Goal: Task Accomplishment & Management: Complete application form

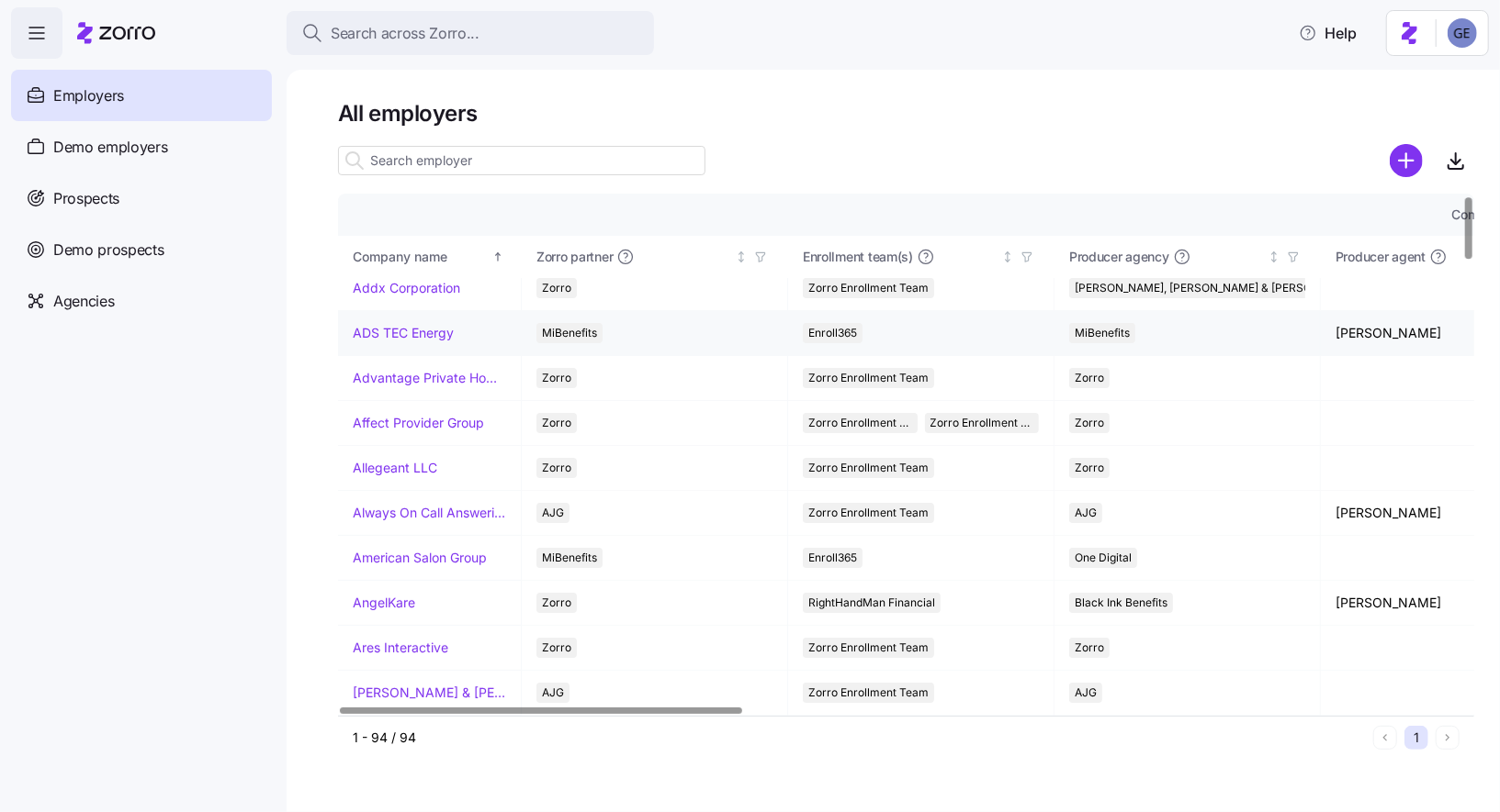
scroll to position [9, 0]
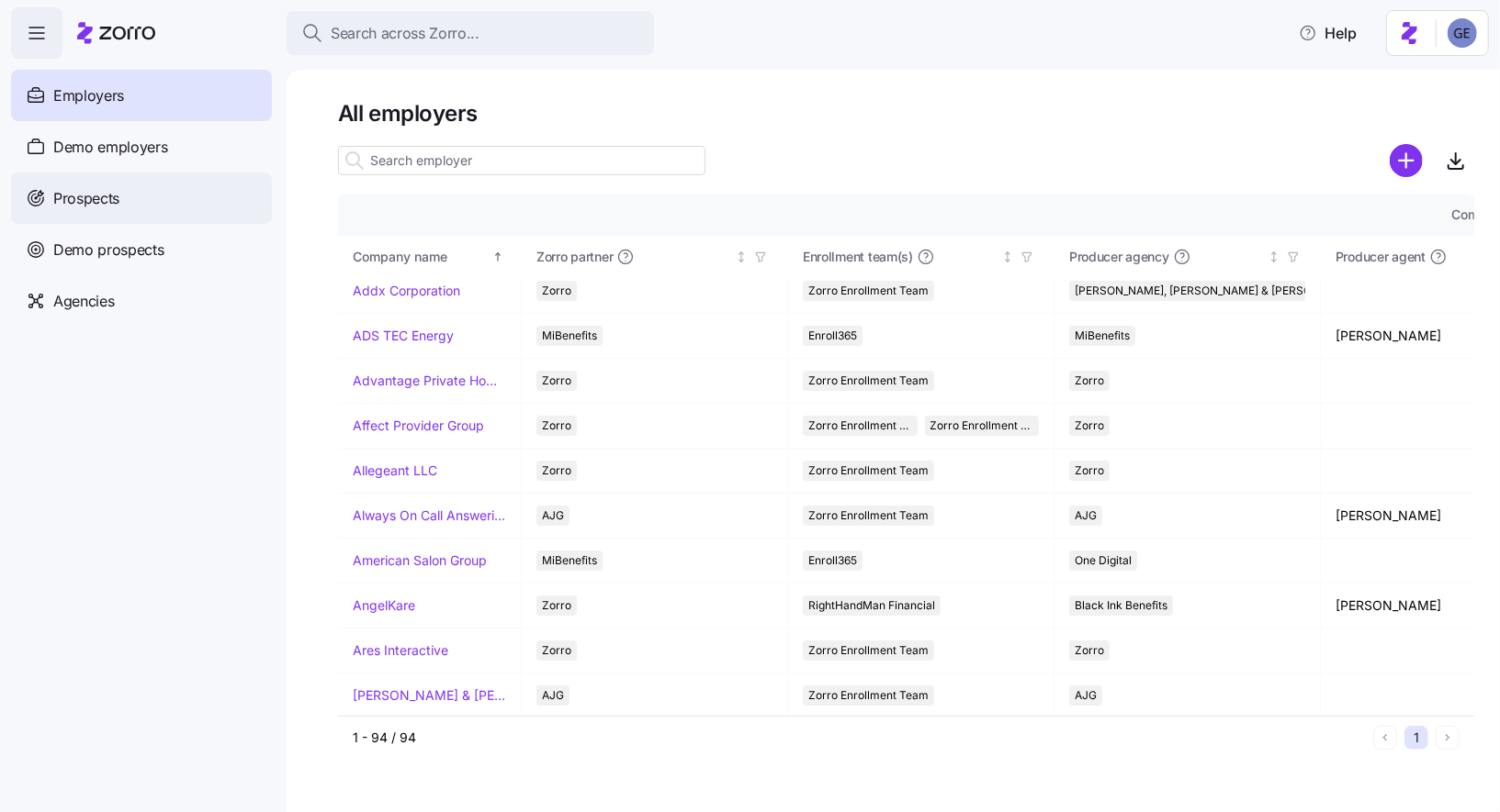
click at [111, 194] on span "Prospects" at bounding box center [86, 199] width 66 height 23
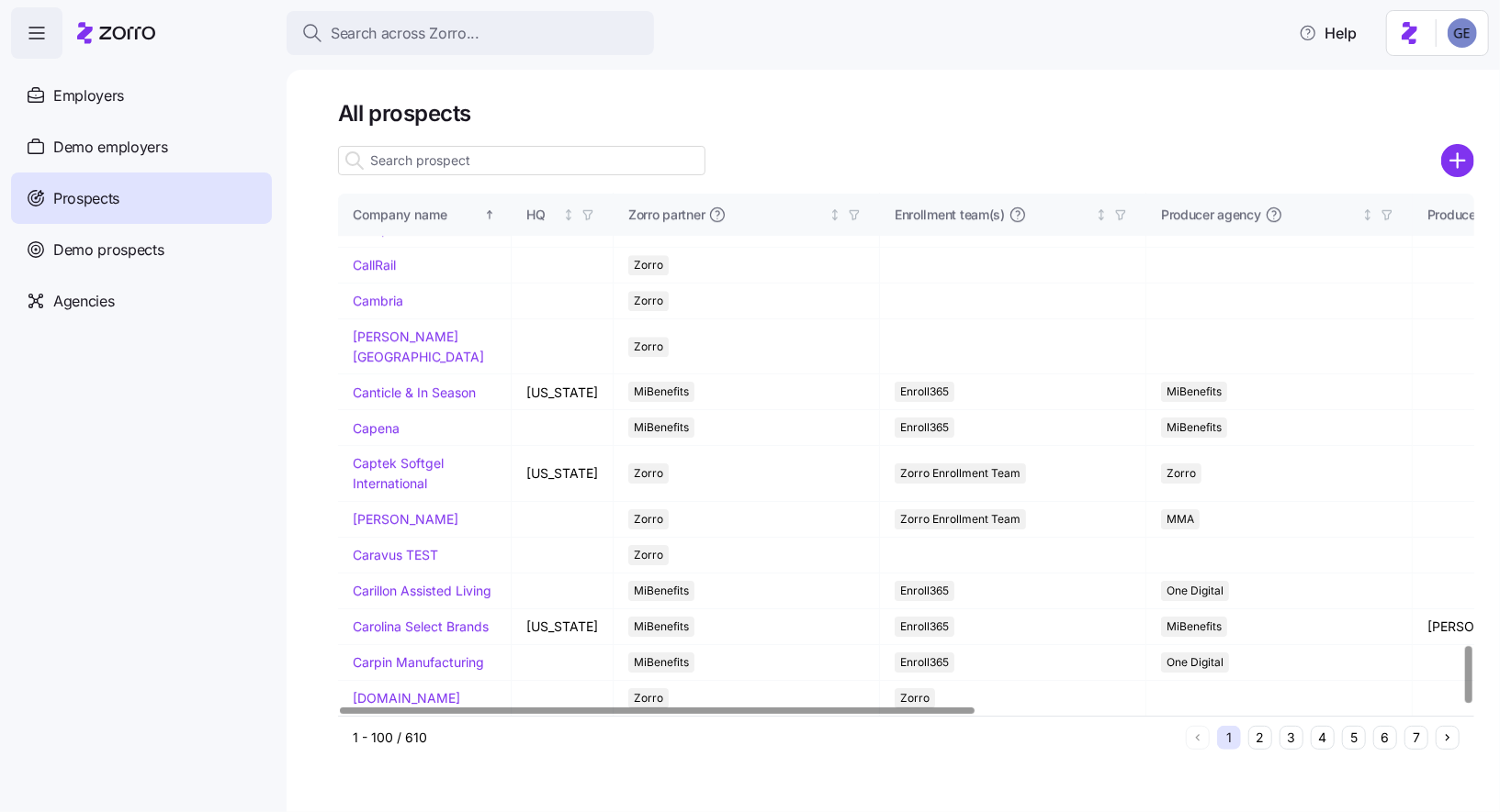
scroll to position [3996, 0]
click at [56, 249] on span "Demo prospects" at bounding box center [108, 250] width 111 height 23
click at [151, 267] on div "Demo prospects" at bounding box center [142, 249] width 261 height 51
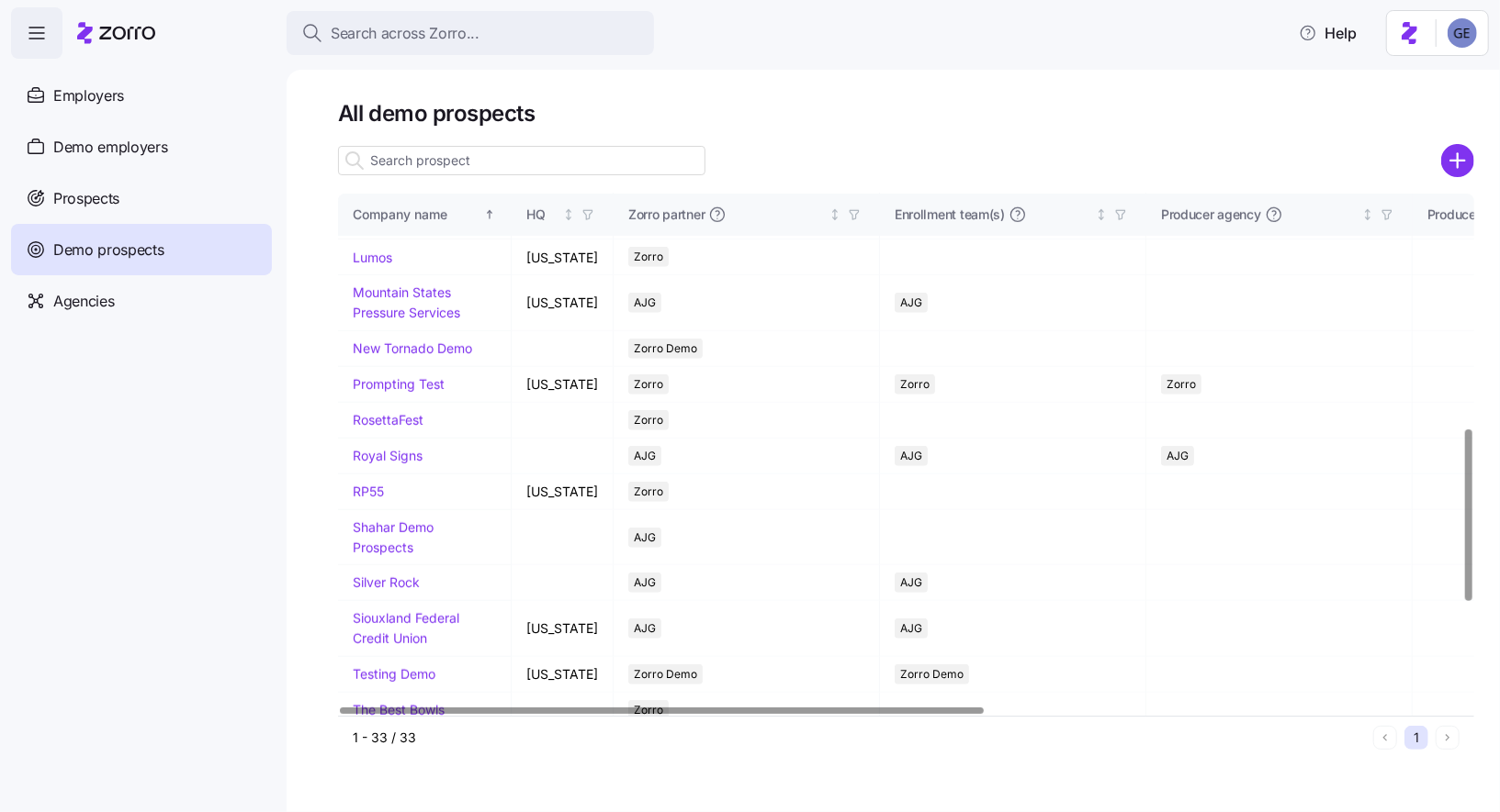
scroll to position [708, 0]
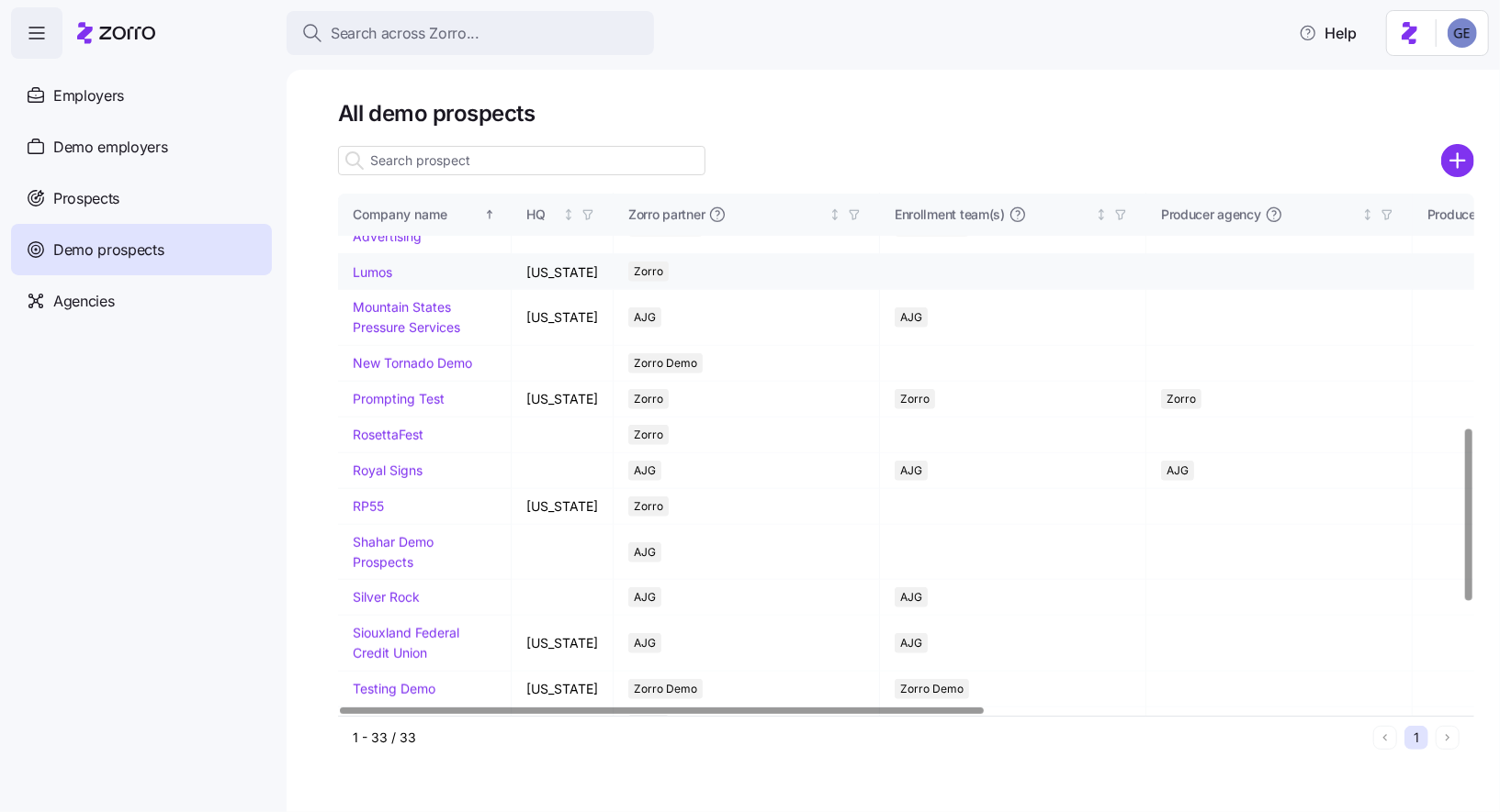
click at [366, 280] on link "Lumos" at bounding box center [372, 272] width 39 height 16
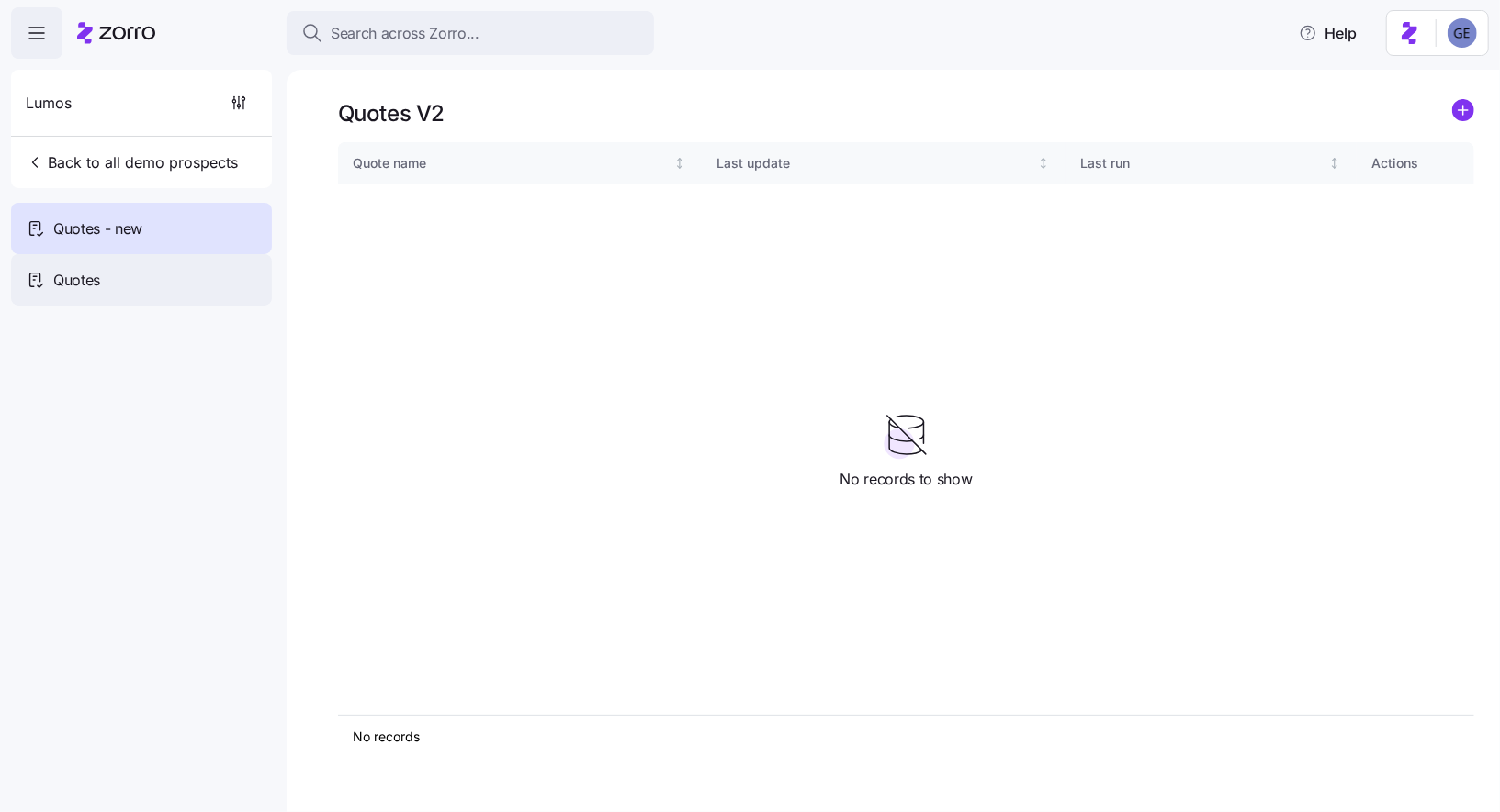
click at [192, 273] on div "Quotes" at bounding box center [142, 280] width 261 height 51
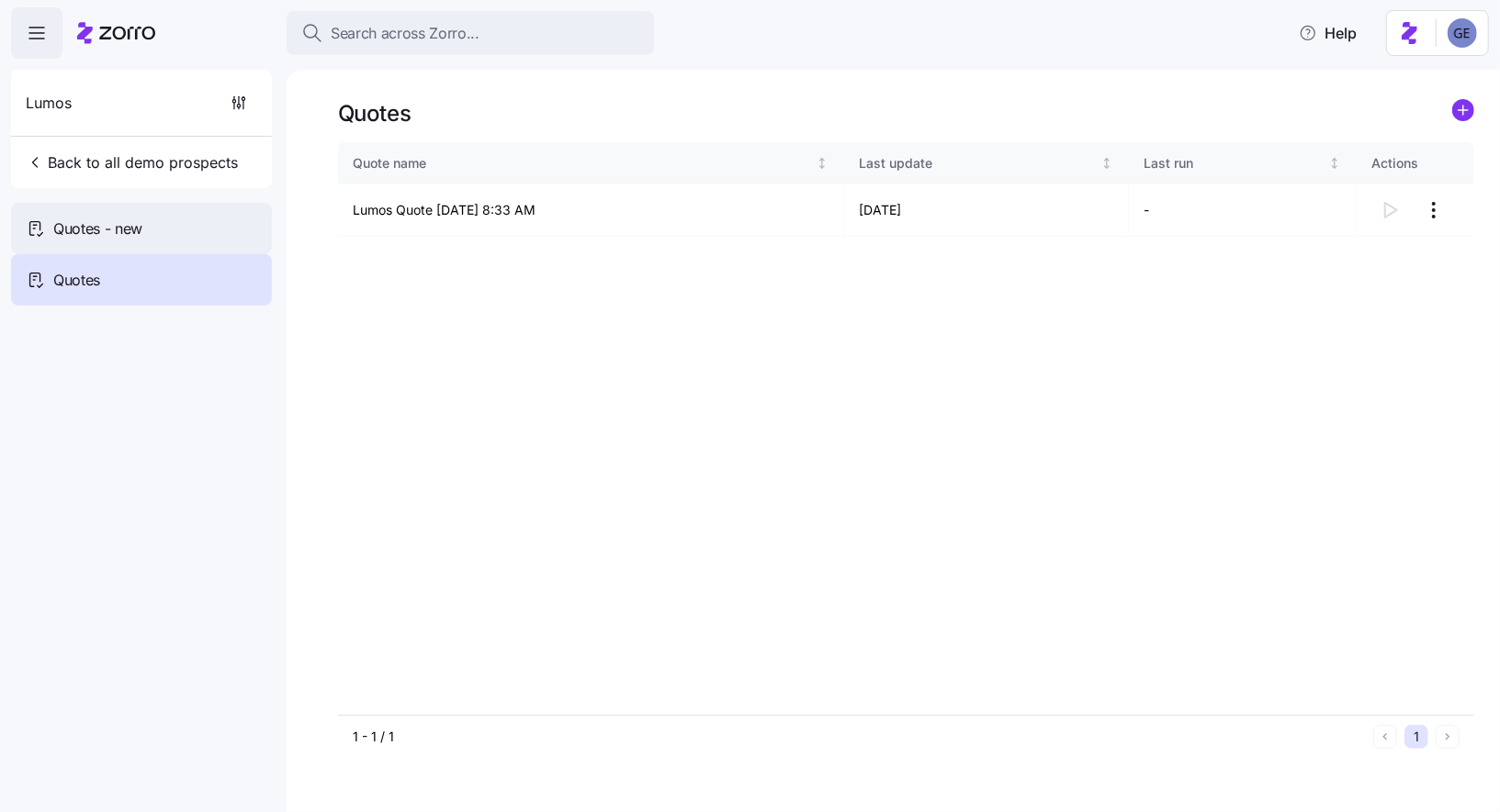
click at [163, 218] on div "Quotes - new" at bounding box center [142, 228] width 261 height 51
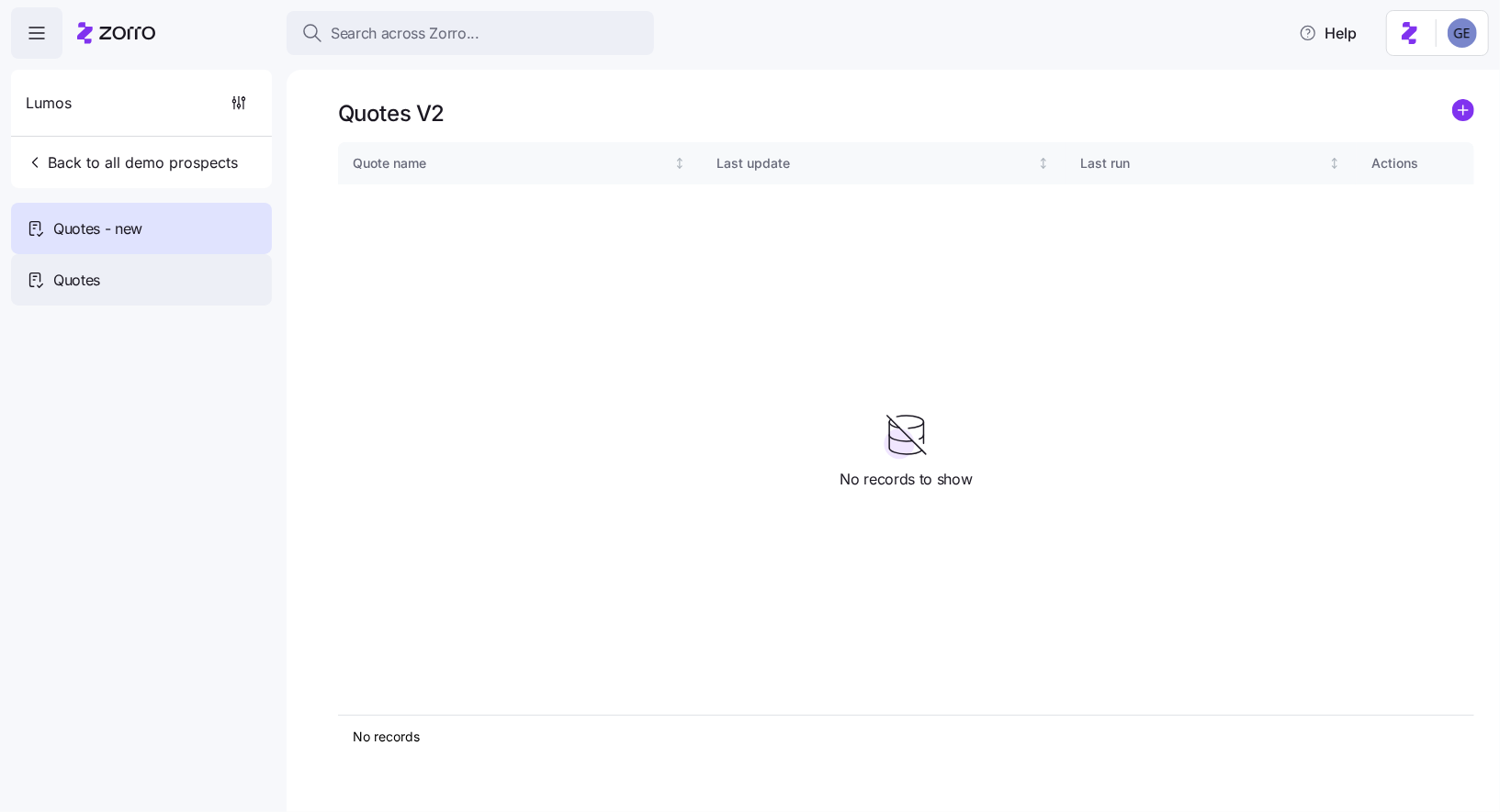
click at [126, 282] on div "Quotes" at bounding box center [142, 280] width 261 height 51
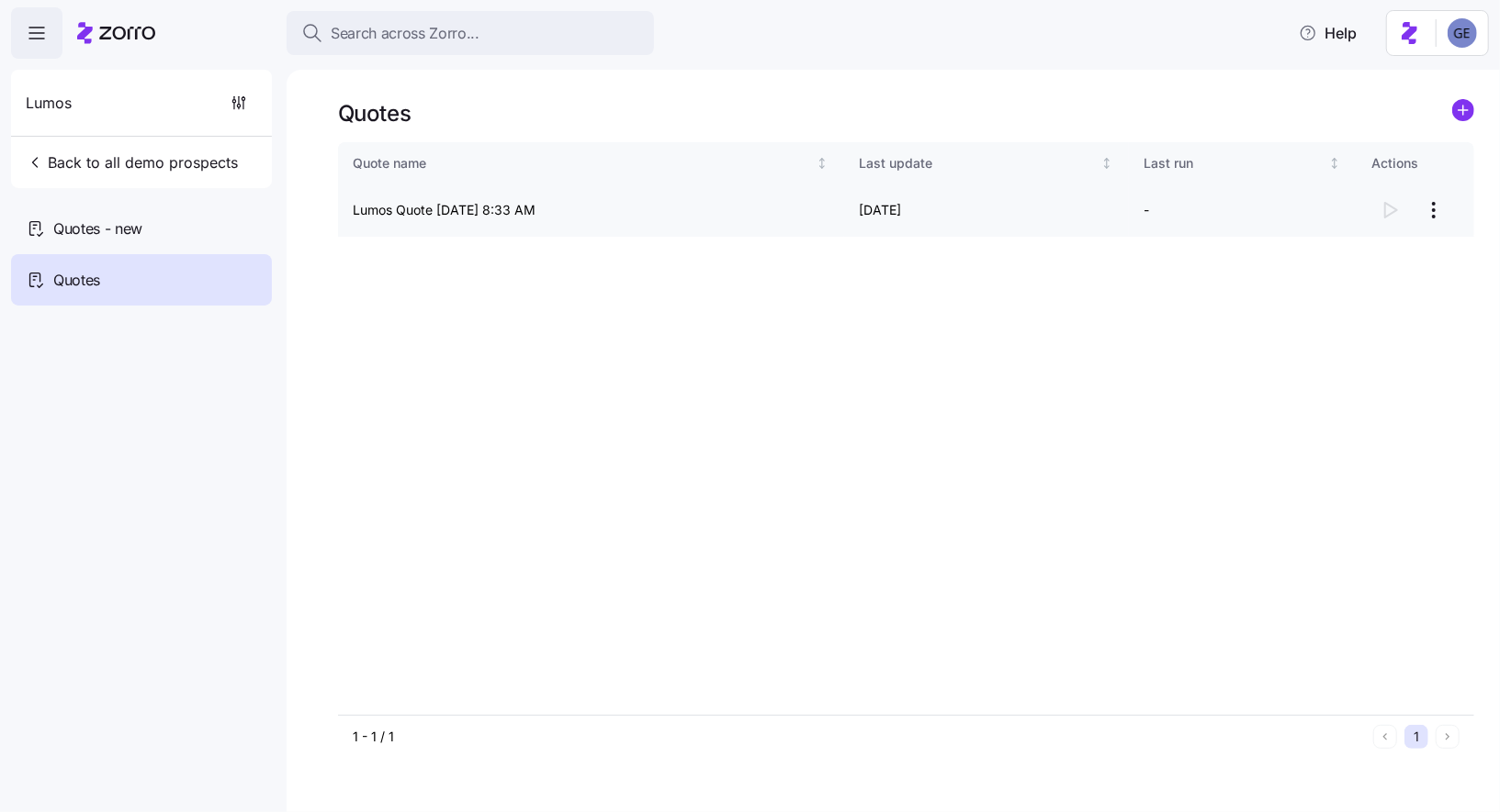
click at [428, 203] on td "Lumos Quote [DATE] 8:33 AM" at bounding box center [590, 211] width 506 height 52
click at [1377, 209] on div at bounding box center [1415, 210] width 89 height 36
click at [1424, 213] on html "Search across Zorro... Help Lumos Back to all demo prospects Quotes - new Quote…" at bounding box center [750, 400] width 1500 height 801
click at [1355, 209] on html "Search across Zorro... Help Lumos Back to all demo prospects Quotes - new Quote…" at bounding box center [750, 400] width 1500 height 801
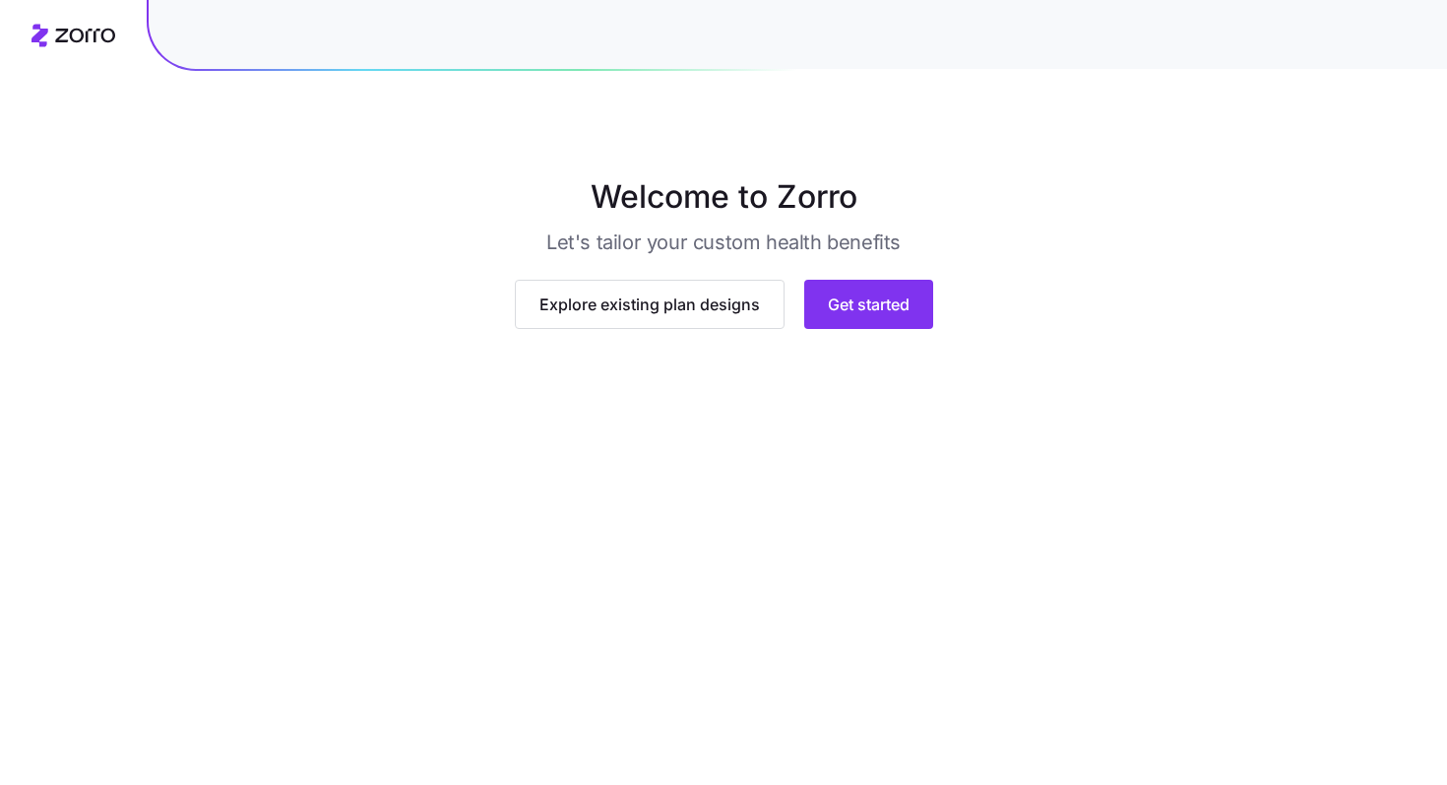
scroll to position [47, 0]
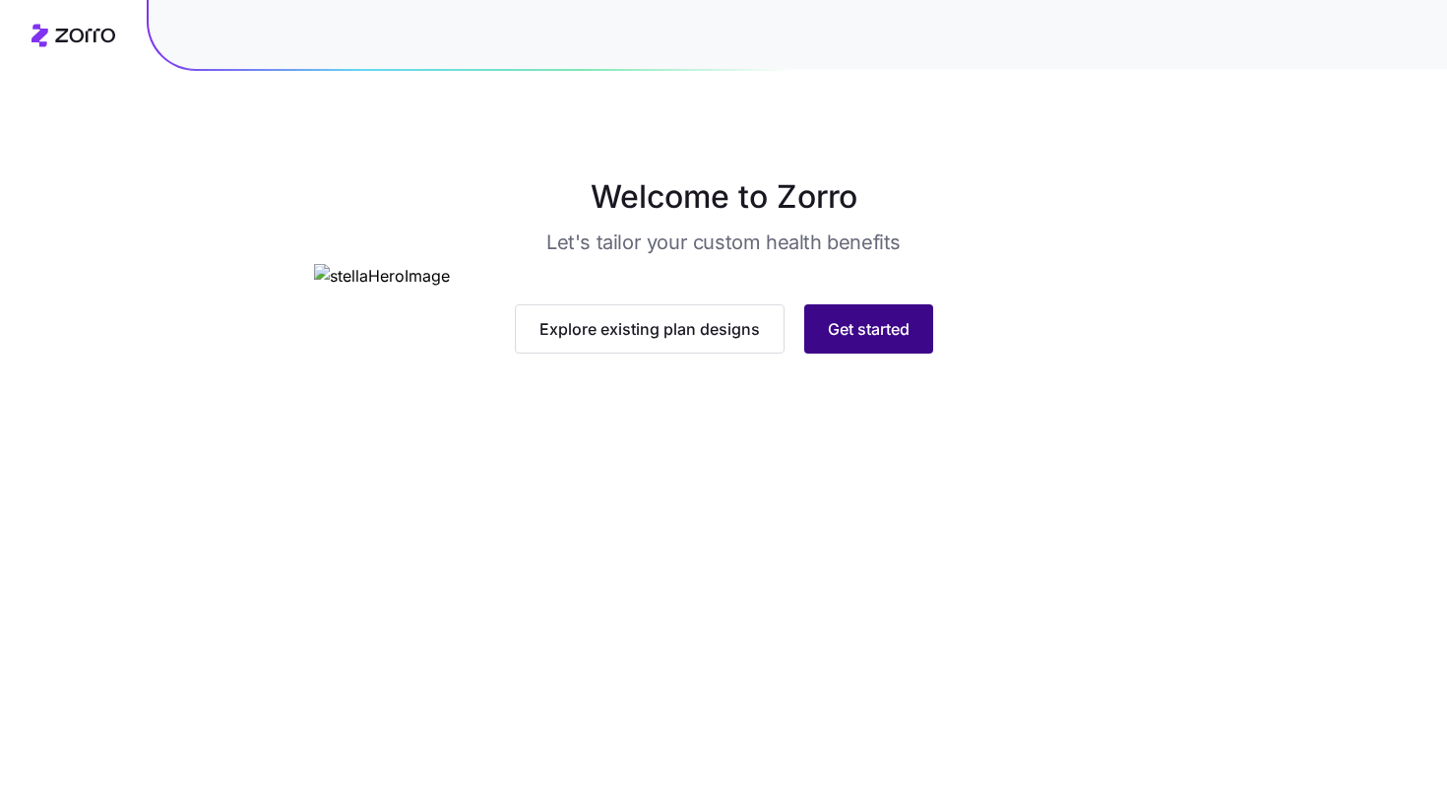
click at [861, 341] on span "Get started" at bounding box center [869, 329] width 82 height 24
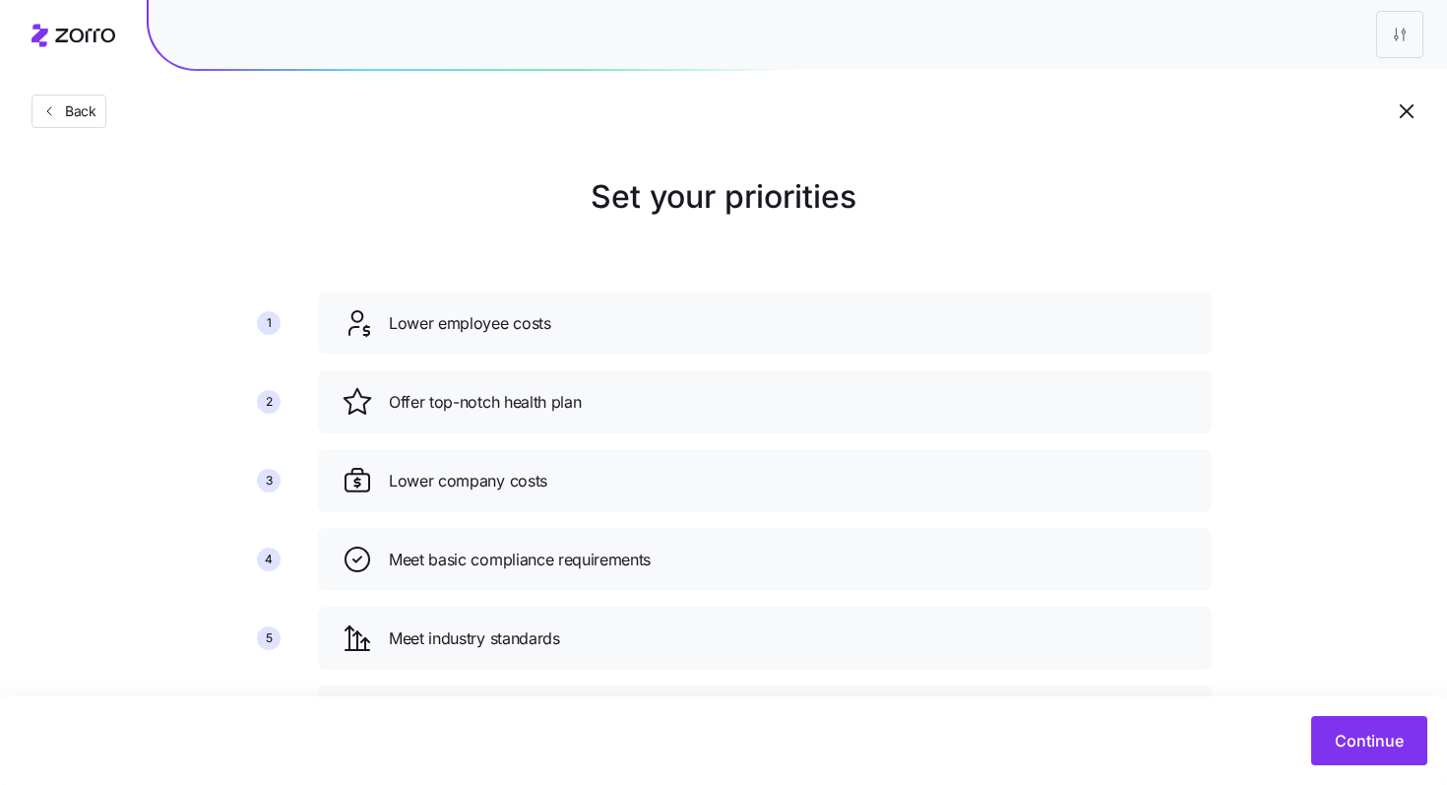
drag, startPoint x: 264, startPoint y: 484, endPoint x: 259, endPoint y: 416, distance: 68.1
click at [259, 416] on div "1 2 3 4 5 6" at bounding box center [268, 519] width 67 height 417
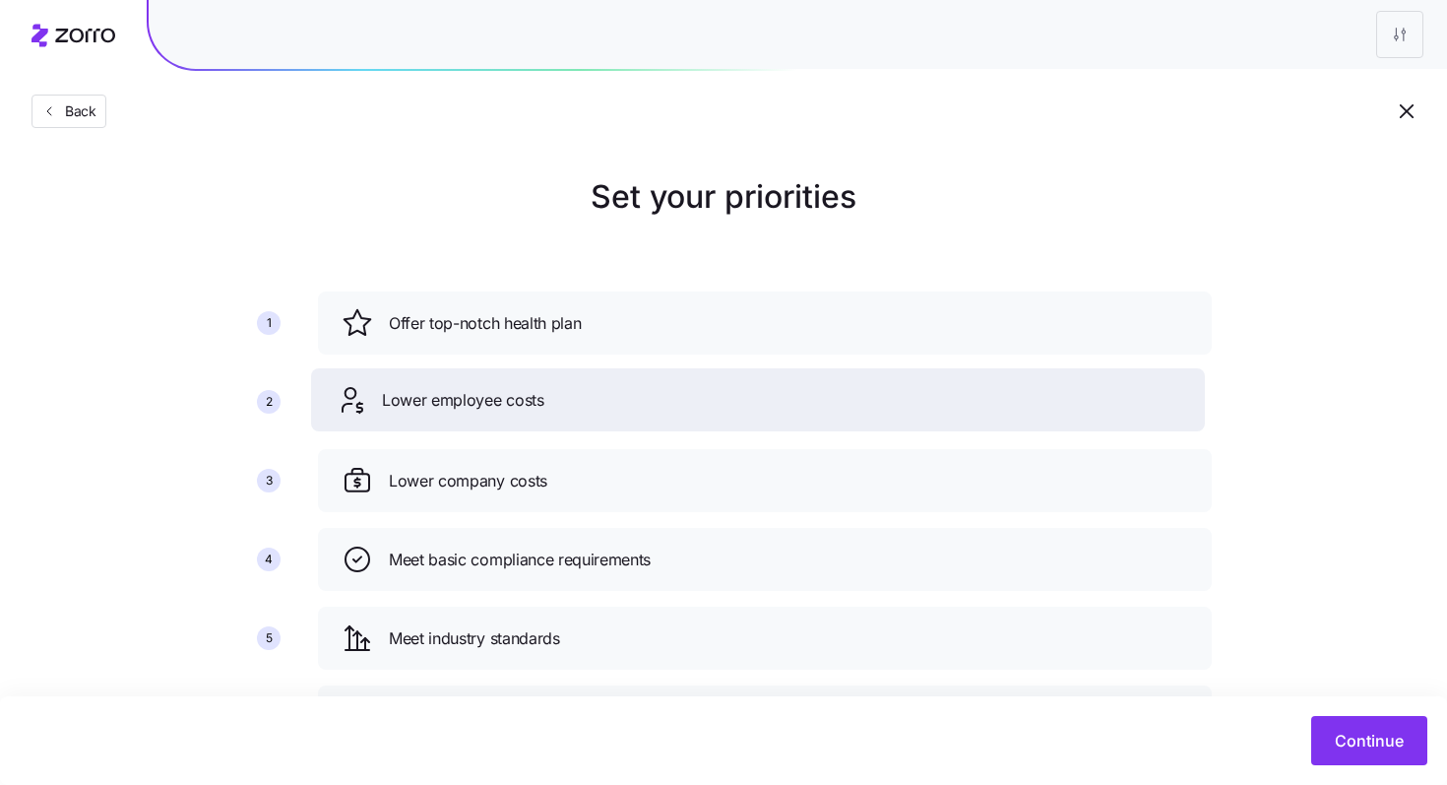
drag, startPoint x: 381, startPoint y: 334, endPoint x: 374, endPoint y: 411, distance: 77.1
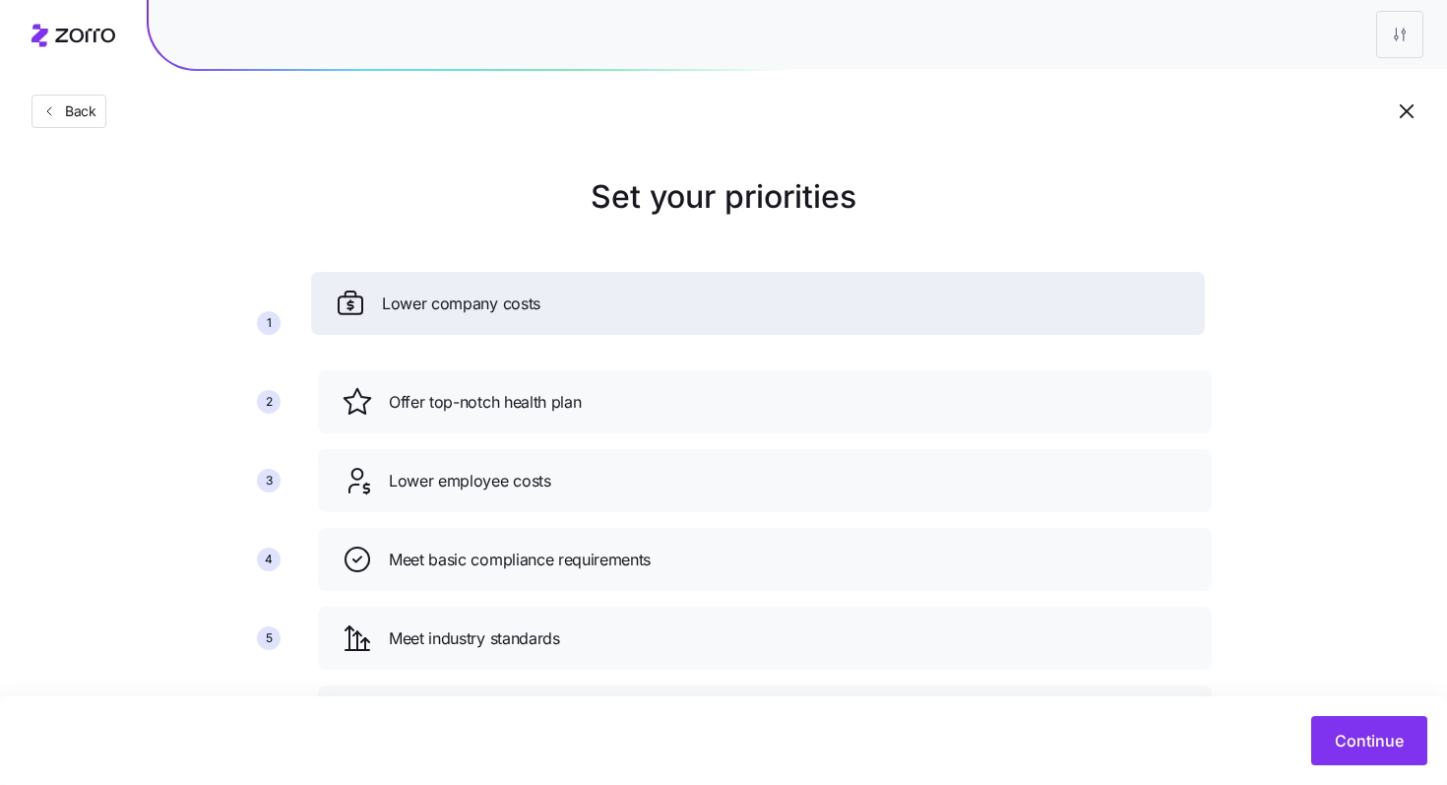
drag, startPoint x: 462, startPoint y: 498, endPoint x: 456, endPoint y: 324, distance: 174.3
click at [456, 324] on div "Lower company costs" at bounding box center [758, 303] width 894 height 63
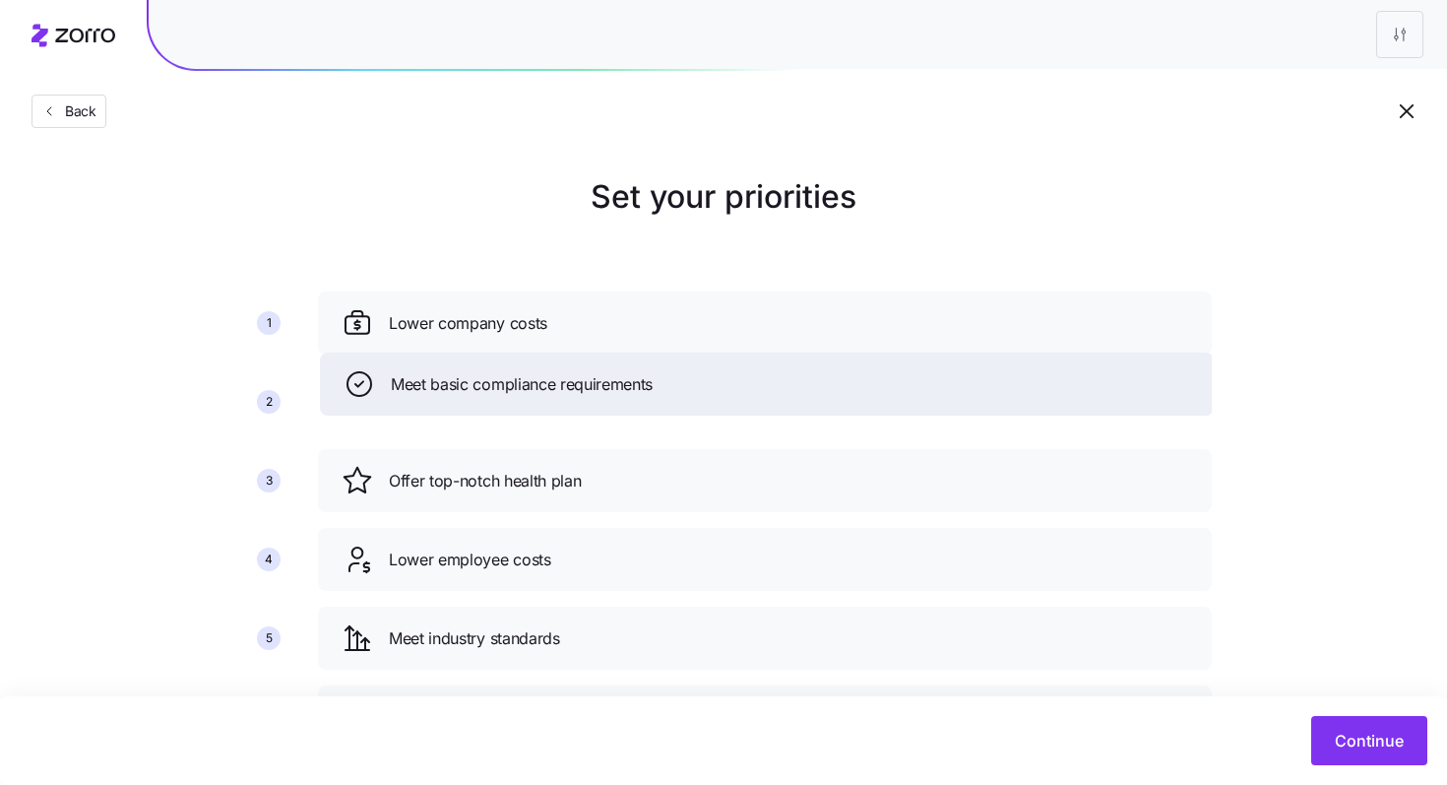
drag, startPoint x: 462, startPoint y: 558, endPoint x: 463, endPoint y: 383, distance: 175.2
click at [463, 383] on span "Meet basic compliance requirements" at bounding box center [522, 384] width 262 height 25
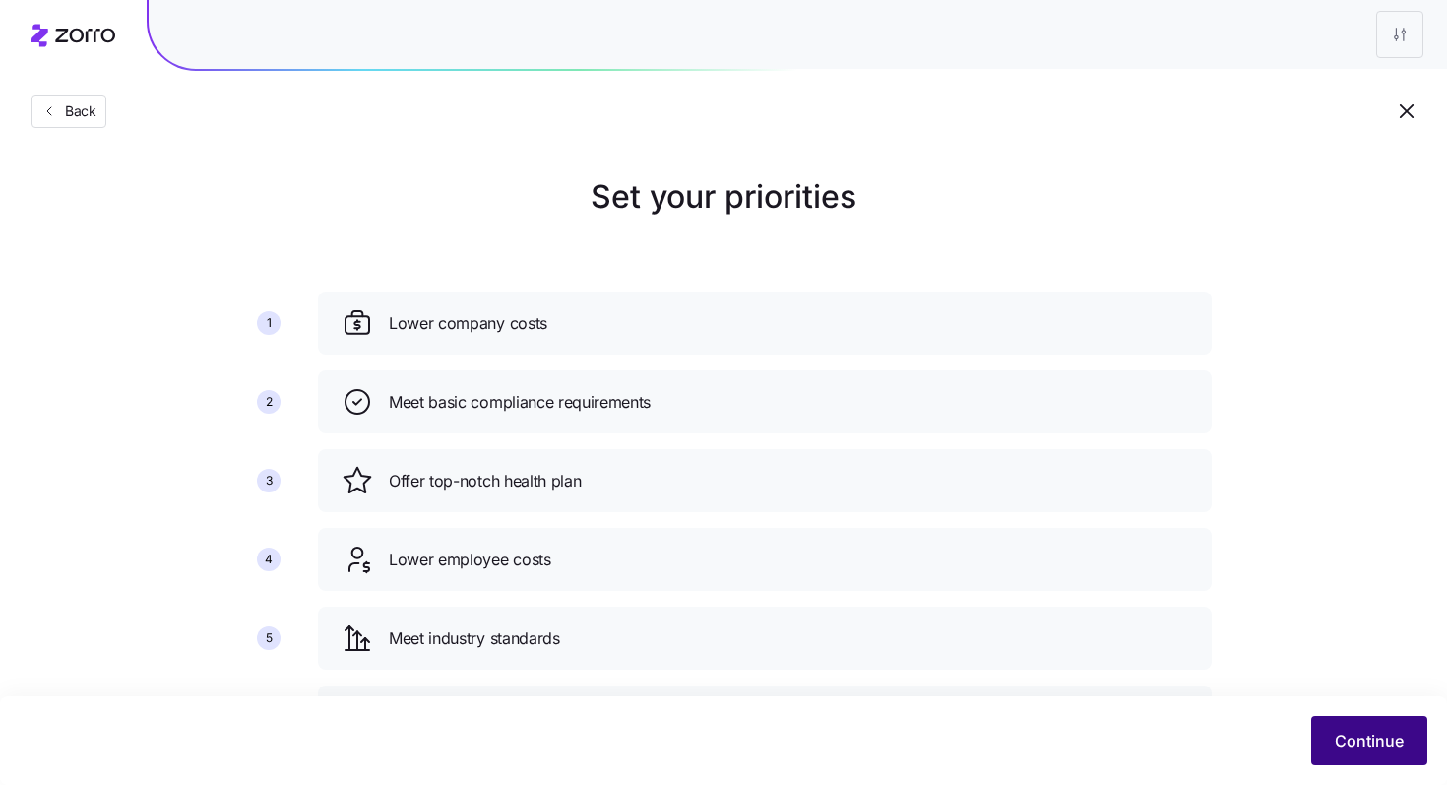
click at [1384, 743] on span "Continue" at bounding box center [1369, 740] width 69 height 24
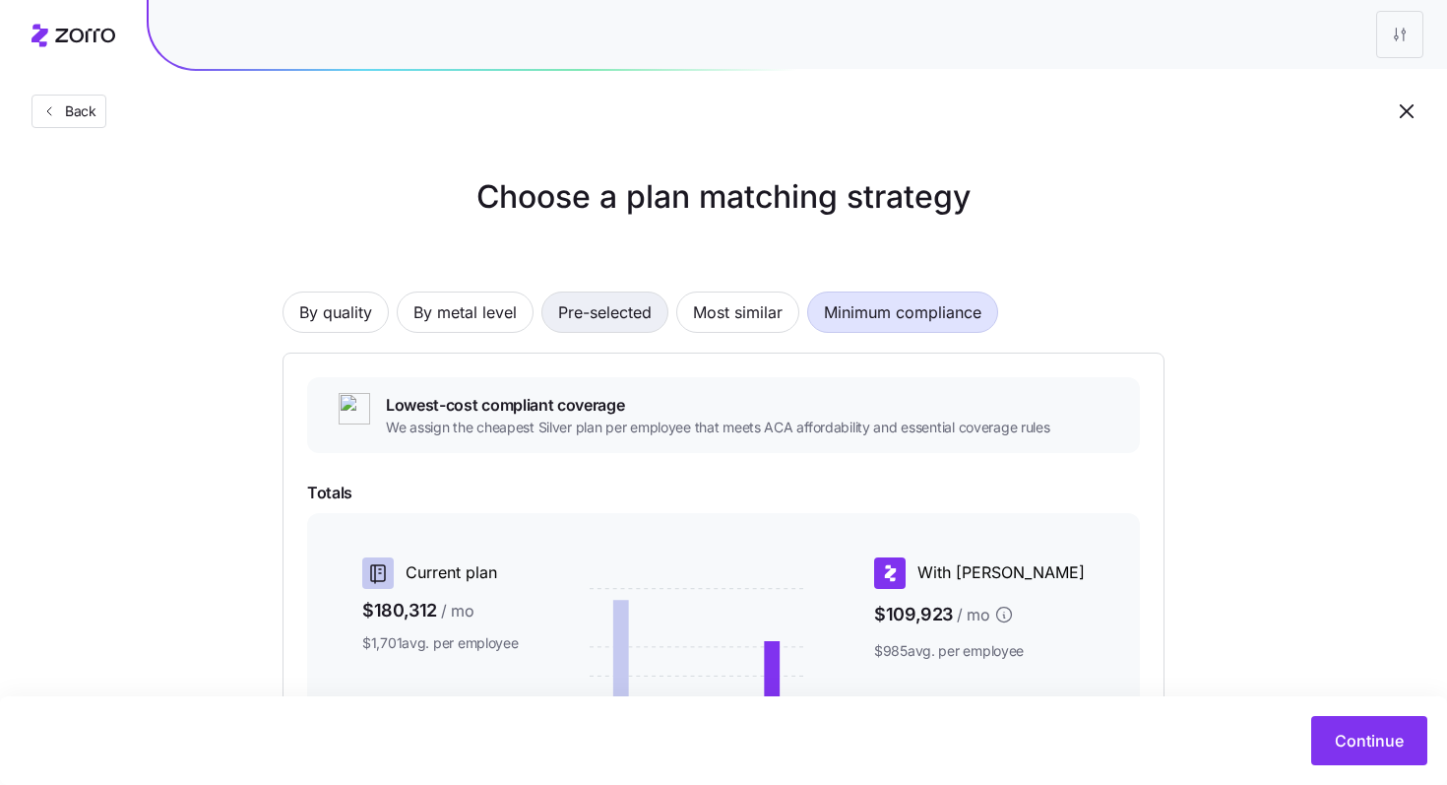
click at [583, 310] on span "Pre-selected" at bounding box center [605, 311] width 94 height 39
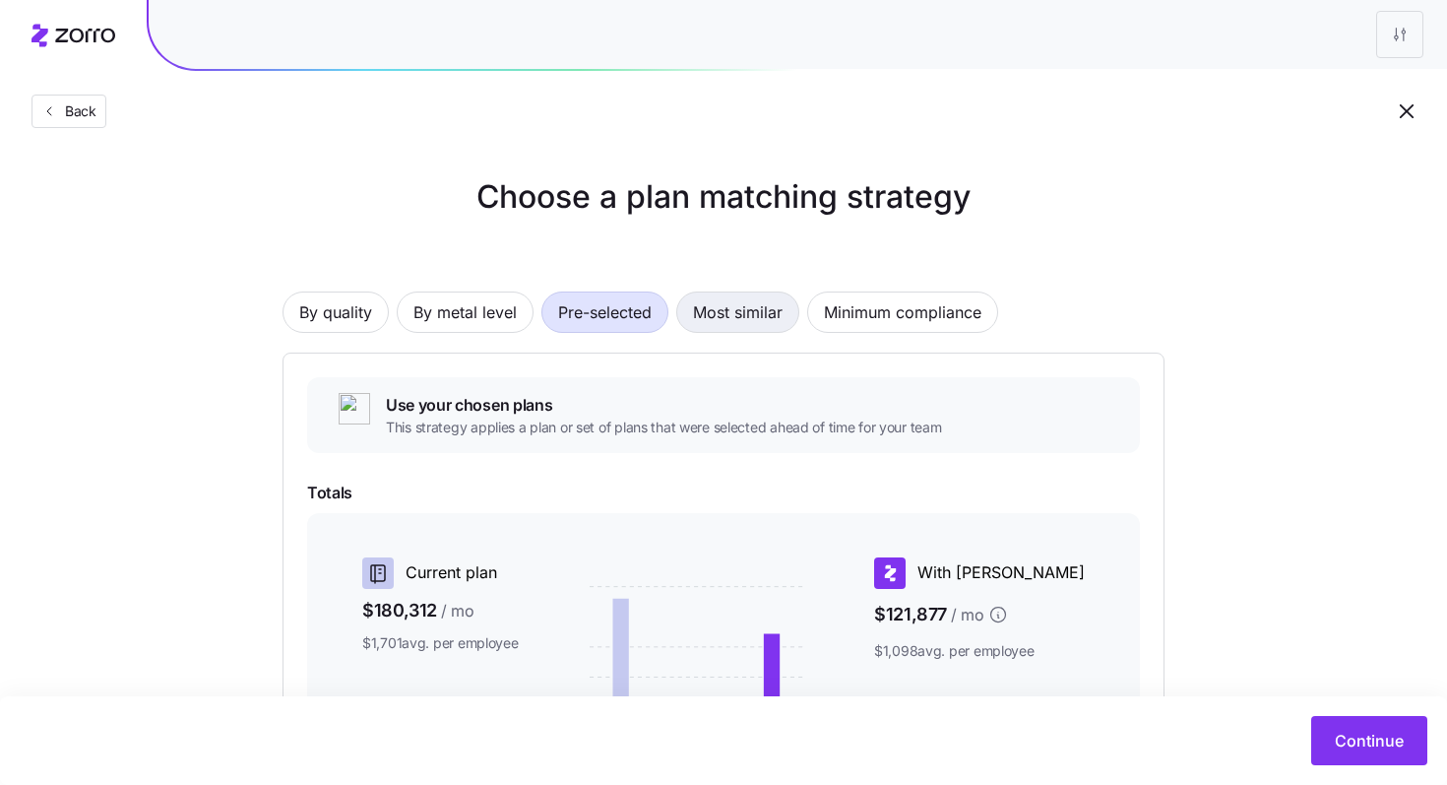
click at [696, 307] on span "Most similar" at bounding box center [738, 311] width 90 height 39
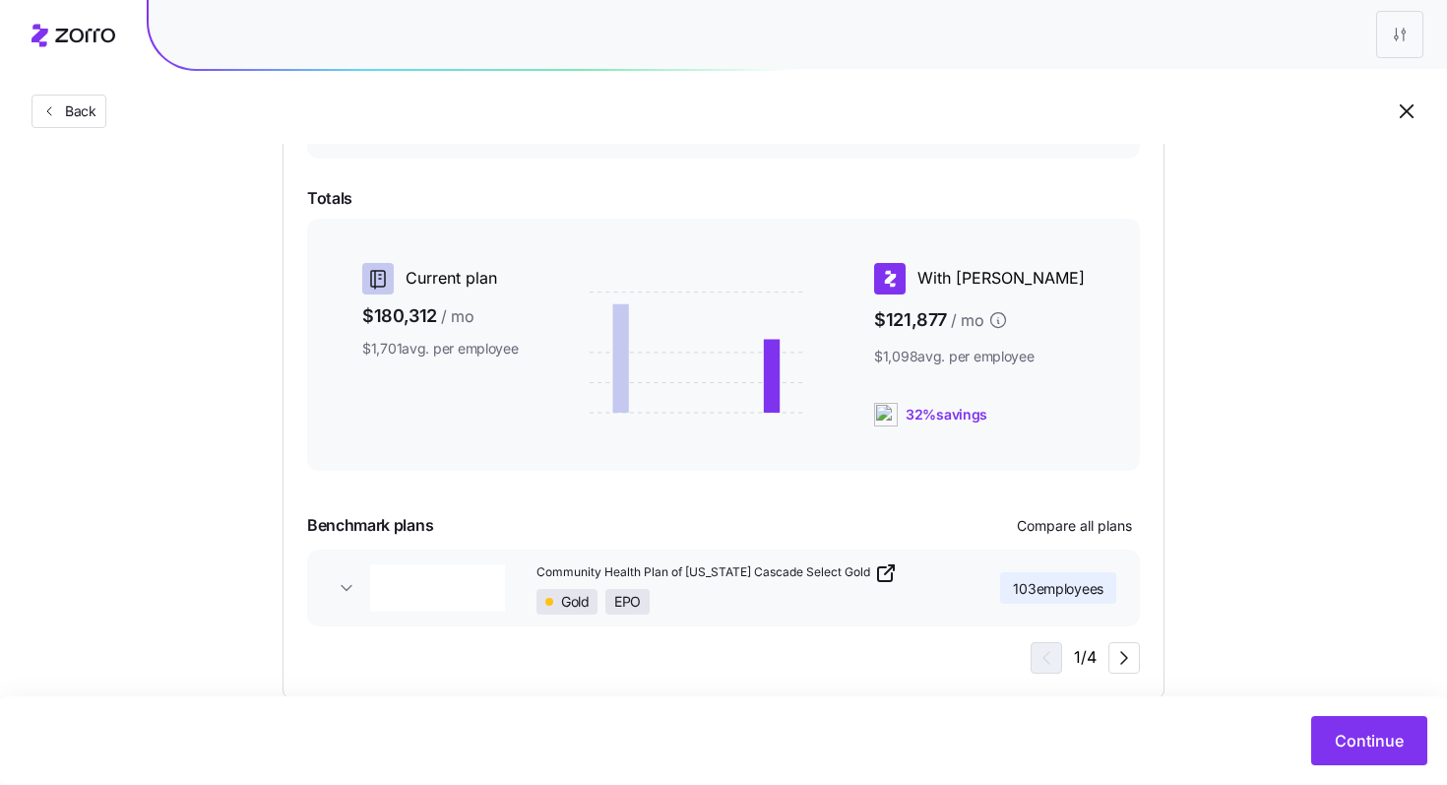
scroll to position [334, 0]
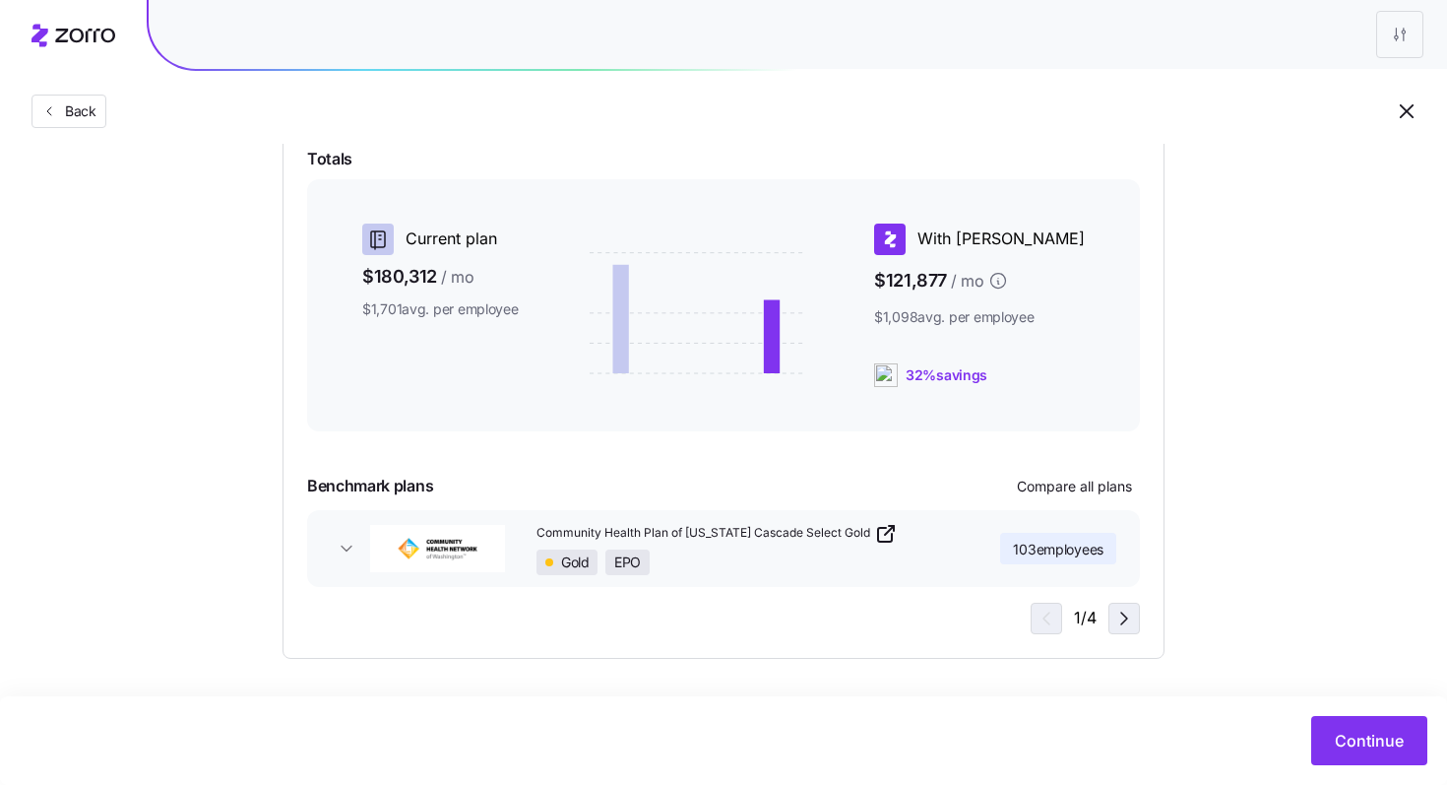
click at [1114, 616] on icon "button" at bounding box center [1124, 618] width 24 height 24
click at [1113, 614] on icon "button" at bounding box center [1124, 618] width 24 height 24
click at [1055, 490] on span "Compare all plans" at bounding box center [1074, 486] width 115 height 20
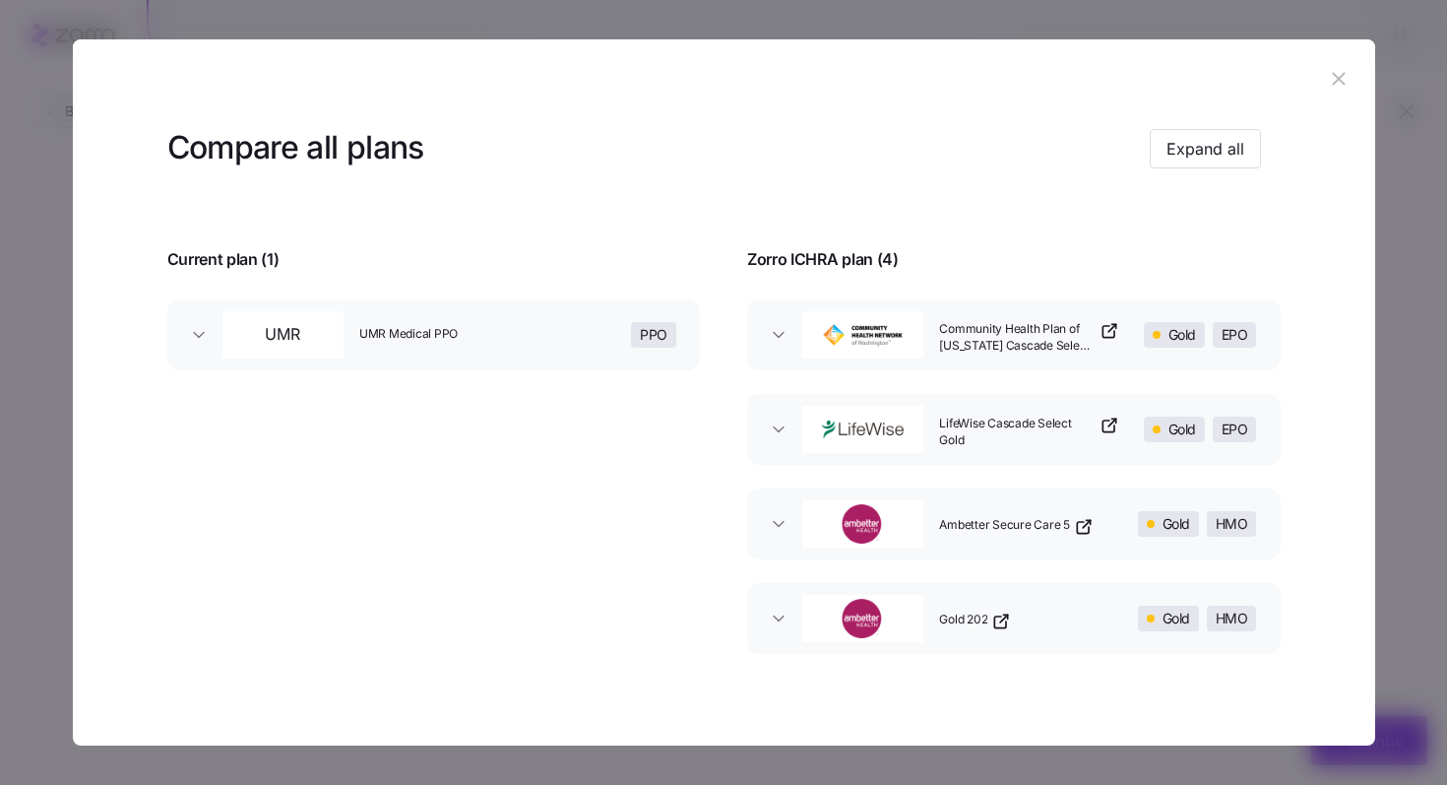
scroll to position [0, 0]
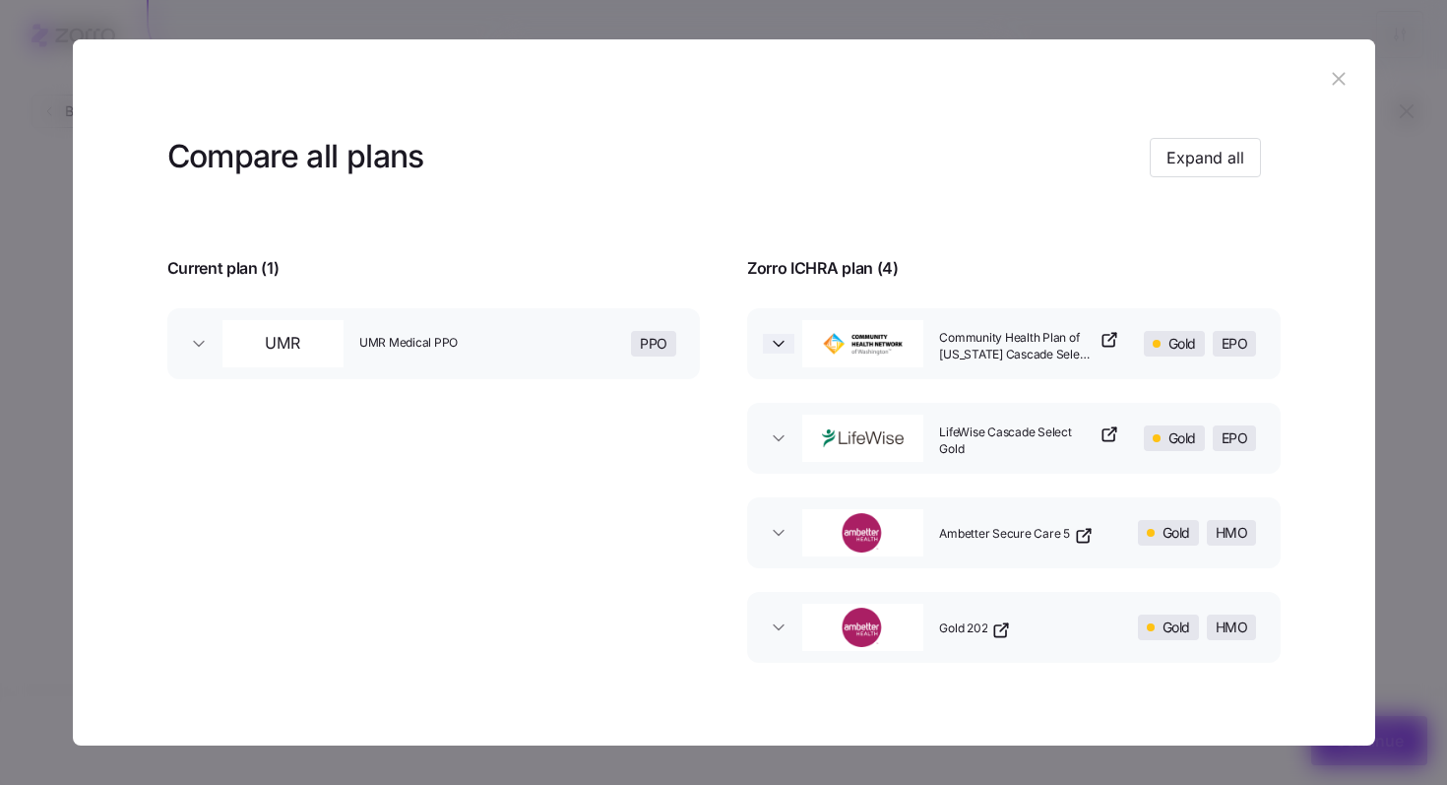
click at [774, 345] on icon "button" at bounding box center [779, 343] width 10 height 5
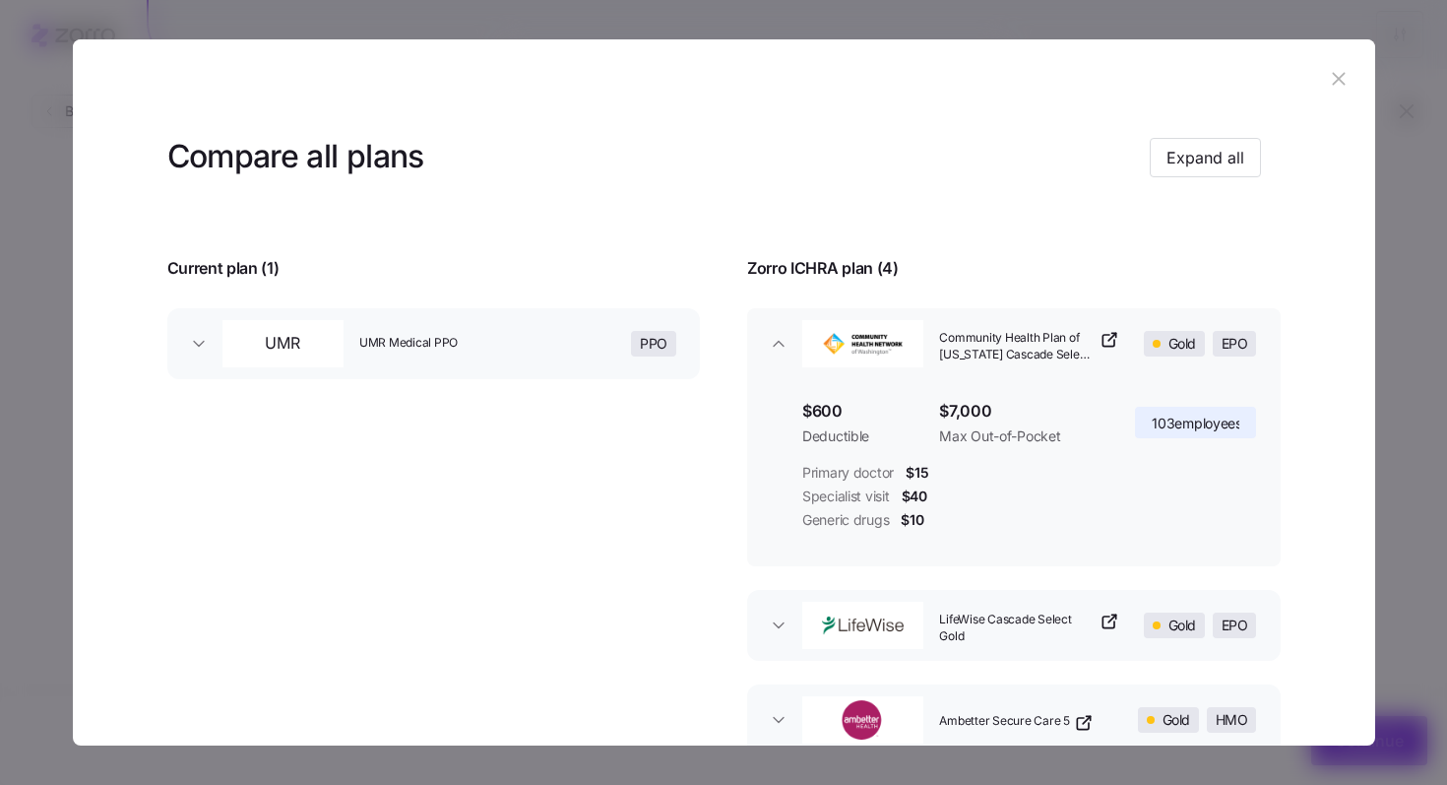
click at [176, 347] on button "UMR UMR Medical PPO PPO" at bounding box center [434, 343] width 534 height 71
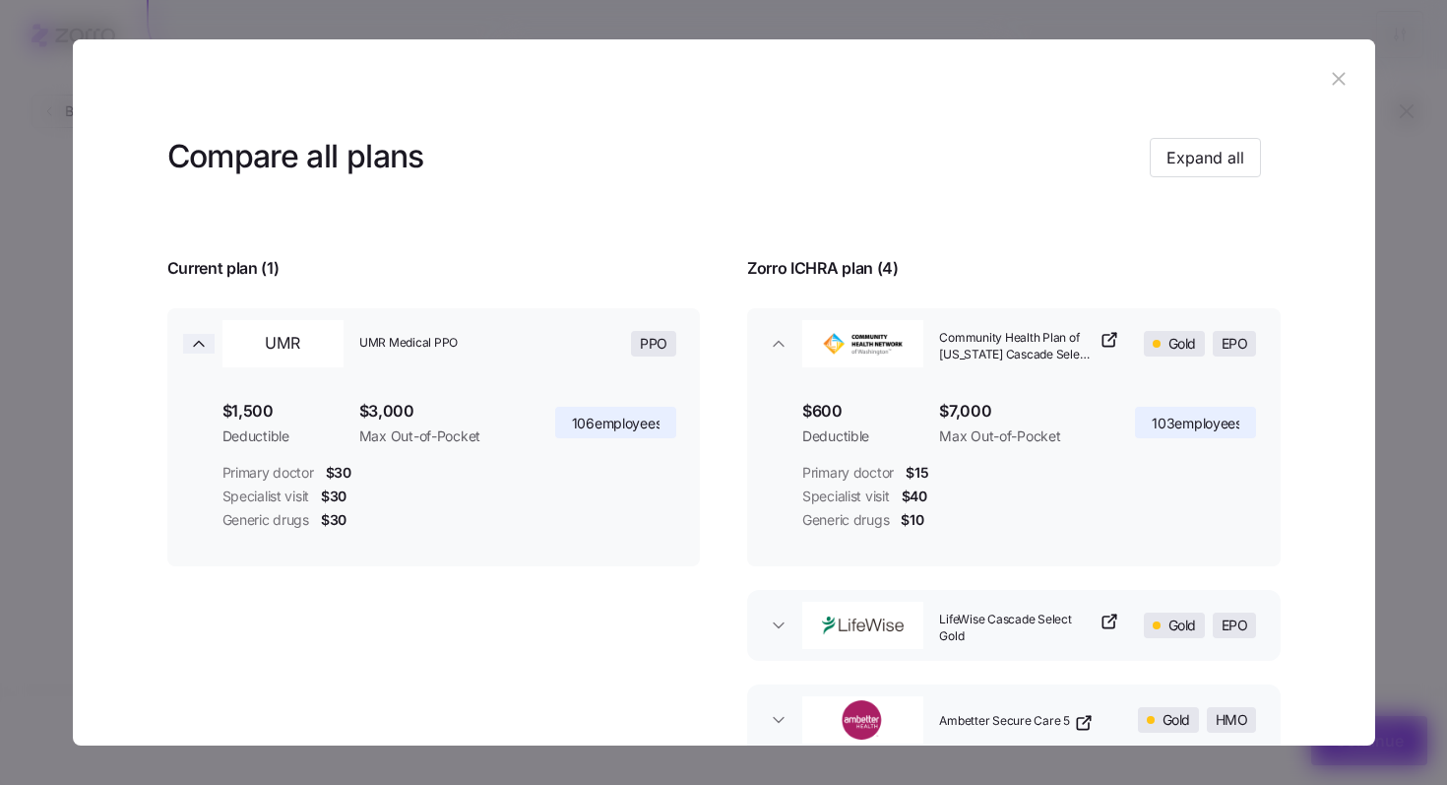
click at [203, 339] on icon "button" at bounding box center [199, 344] width 20 height 20
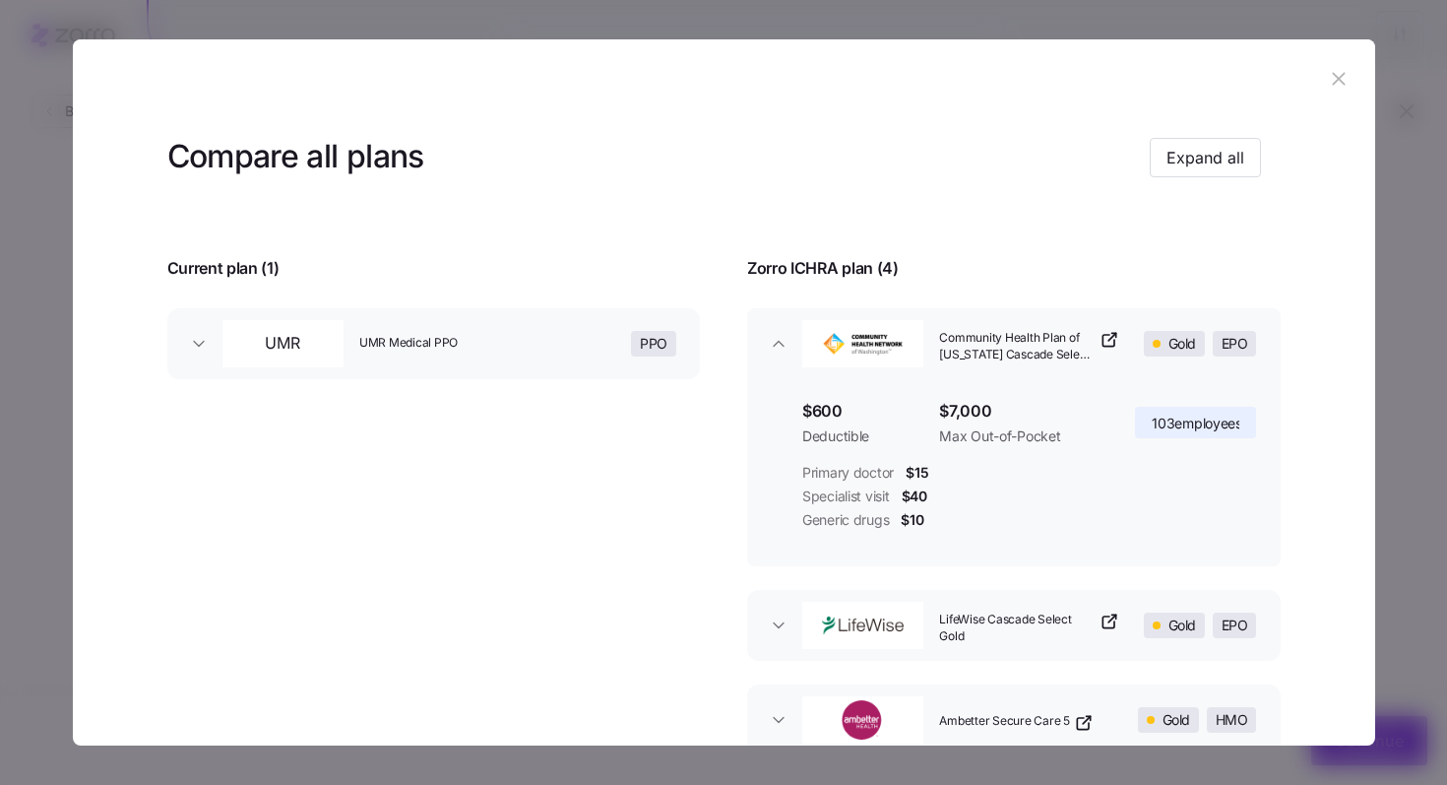
click at [1328, 84] on icon "button" at bounding box center [1339, 79] width 22 height 22
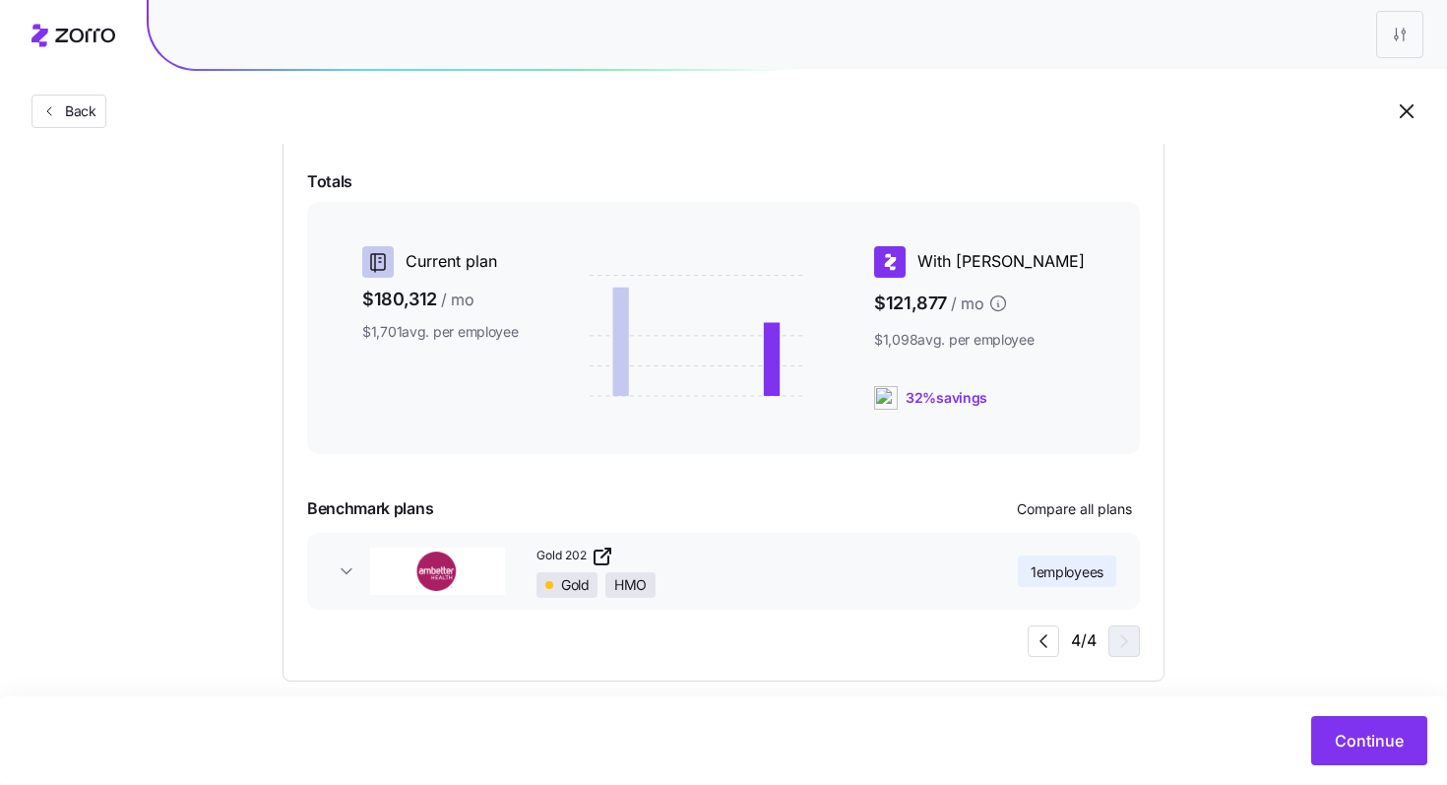
scroll to position [315, 0]
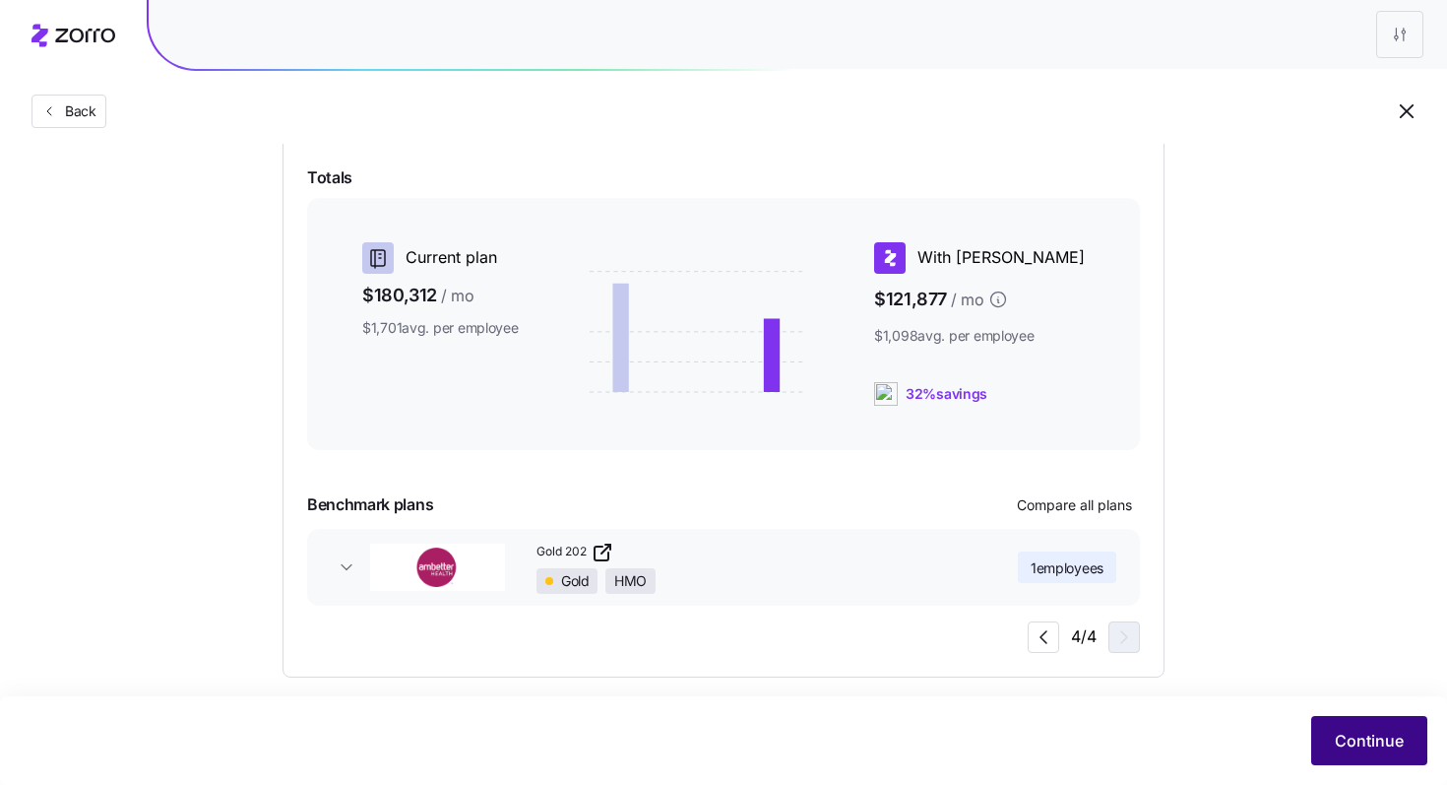
click at [1335, 732] on button "Continue" at bounding box center [1369, 740] width 116 height 49
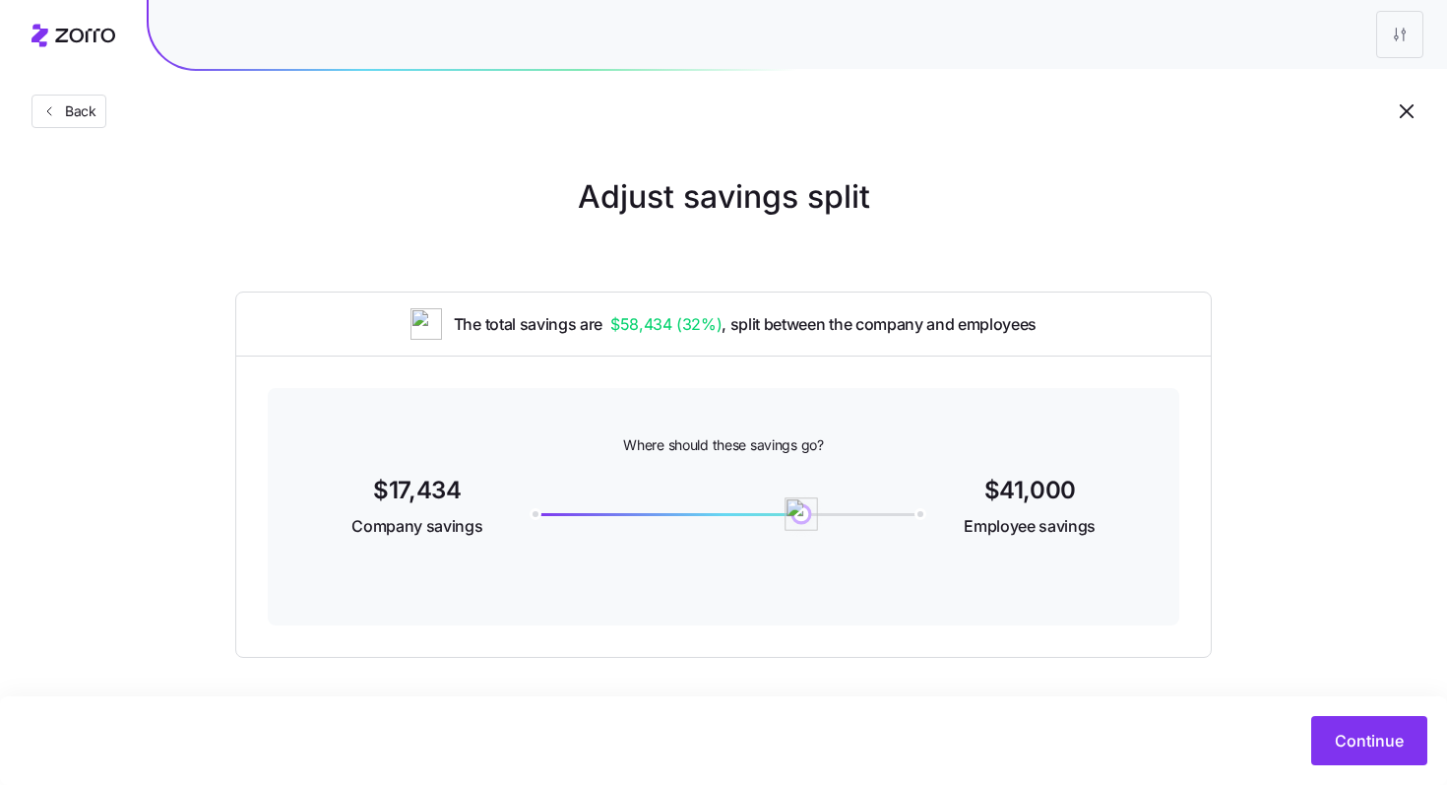
drag, startPoint x: 523, startPoint y: 513, endPoint x: 801, endPoint y: 517, distance: 278.6
click at [801, 517] on img at bounding box center [801, 513] width 33 height 33
drag, startPoint x: 797, startPoint y: 519, endPoint x: 833, endPoint y: 510, distance: 36.5
click at [833, 510] on img at bounding box center [820, 513] width 33 height 33
click at [1360, 731] on span "Continue" at bounding box center [1369, 740] width 69 height 24
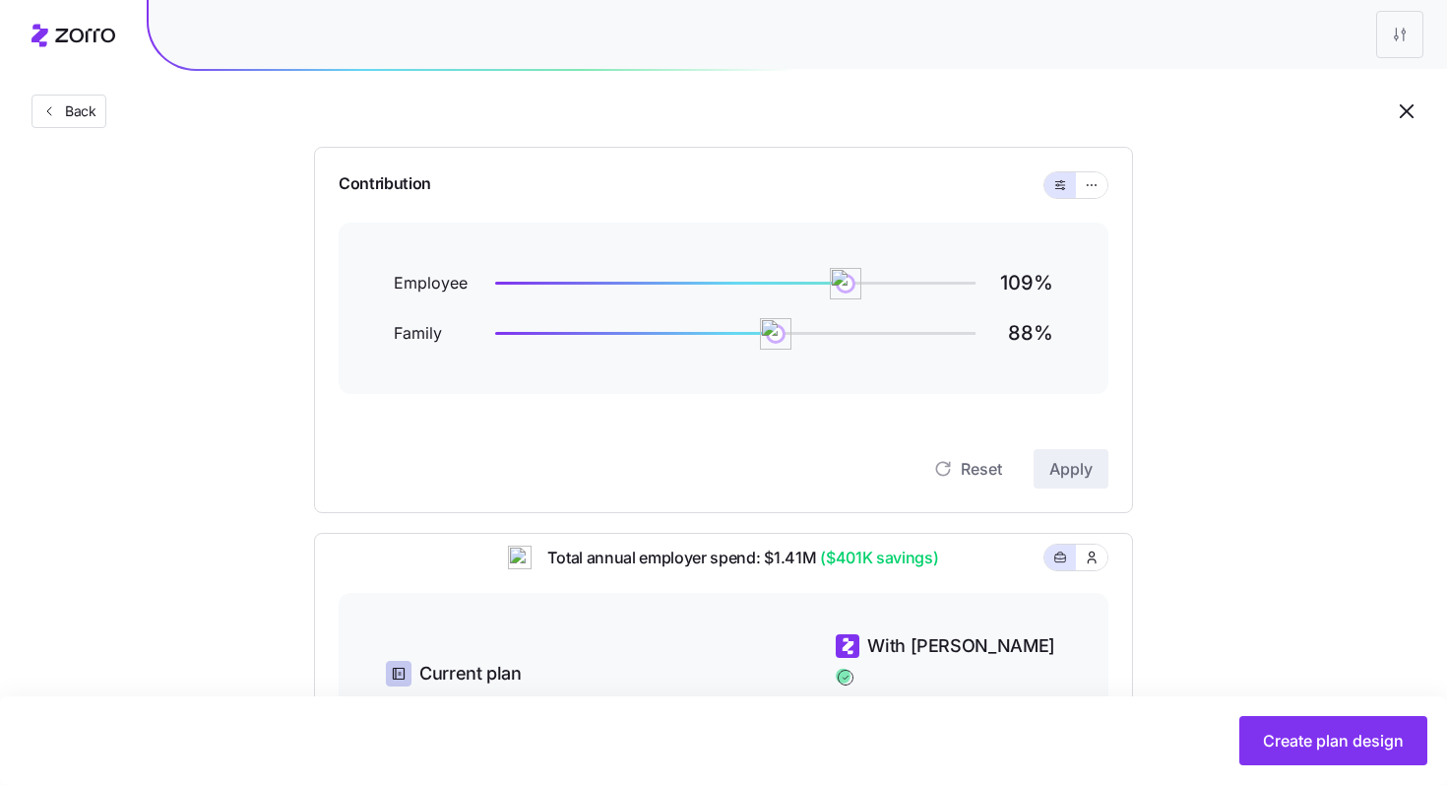
scroll to position [148, 0]
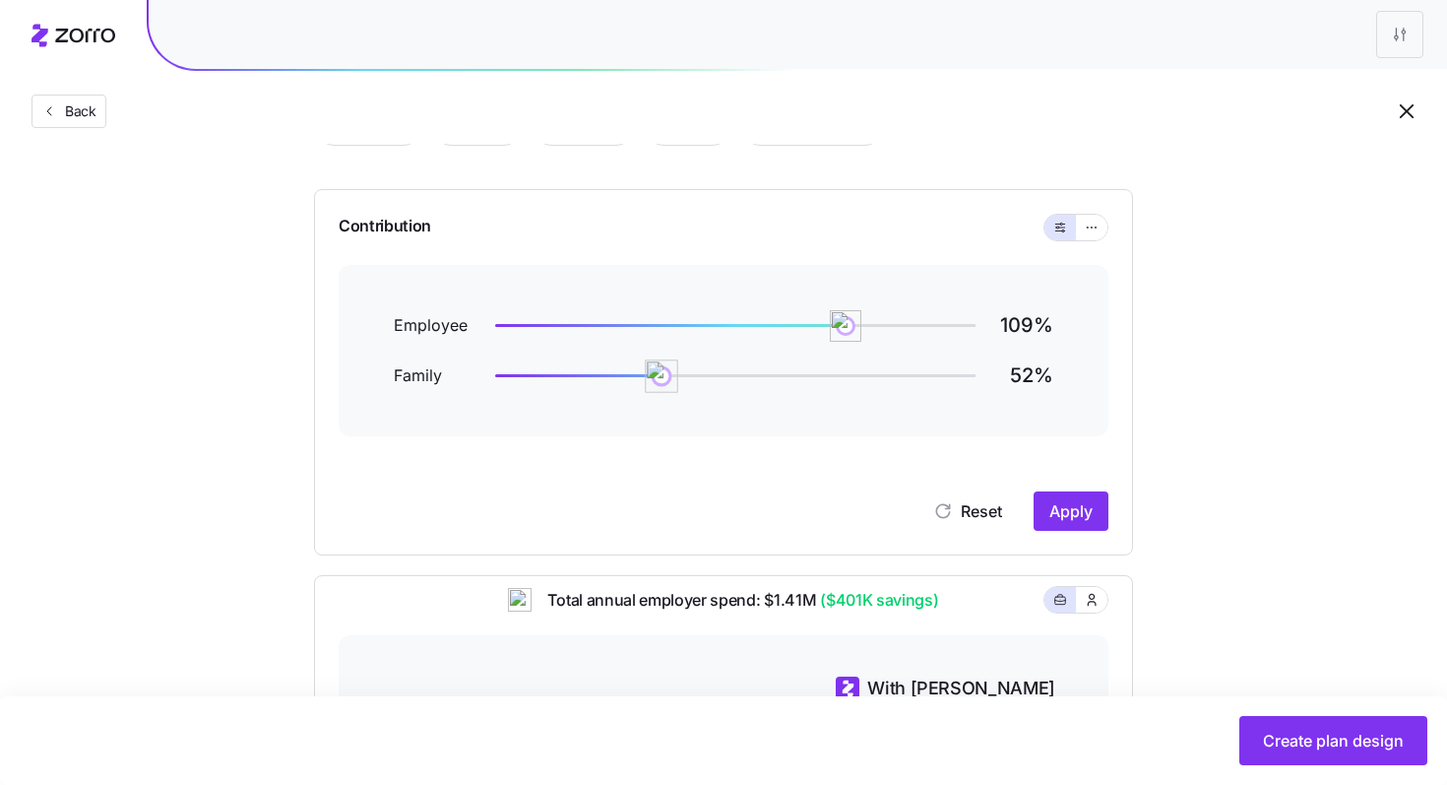
drag, startPoint x: 771, startPoint y: 381, endPoint x: 663, endPoint y: 381, distance: 108.3
click at [663, 381] on img at bounding box center [661, 375] width 33 height 33
drag, startPoint x: 845, startPoint y: 329, endPoint x: 746, endPoint y: 330, distance: 98.4
click at [746, 330] on img at bounding box center [757, 325] width 33 height 33
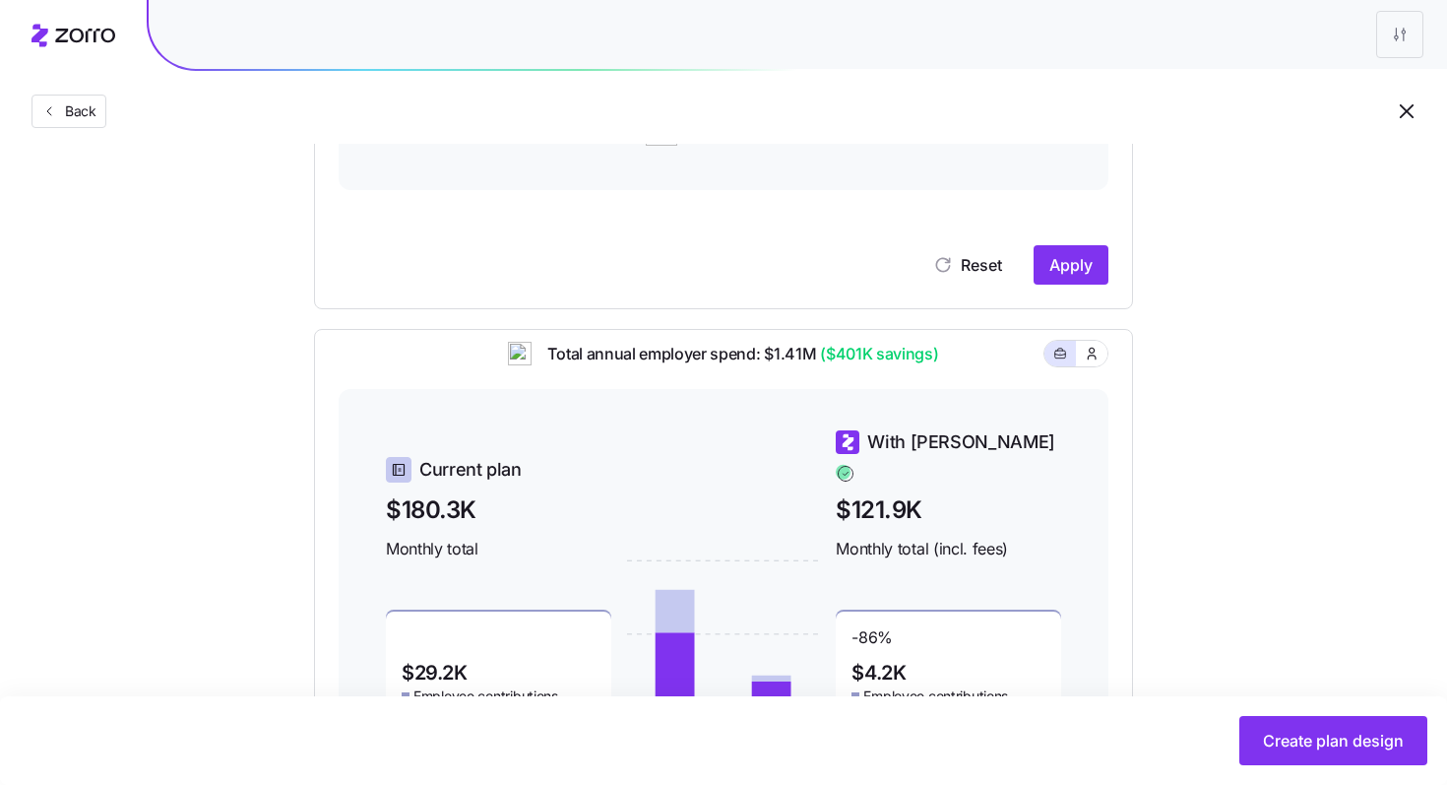
scroll to position [473, 0]
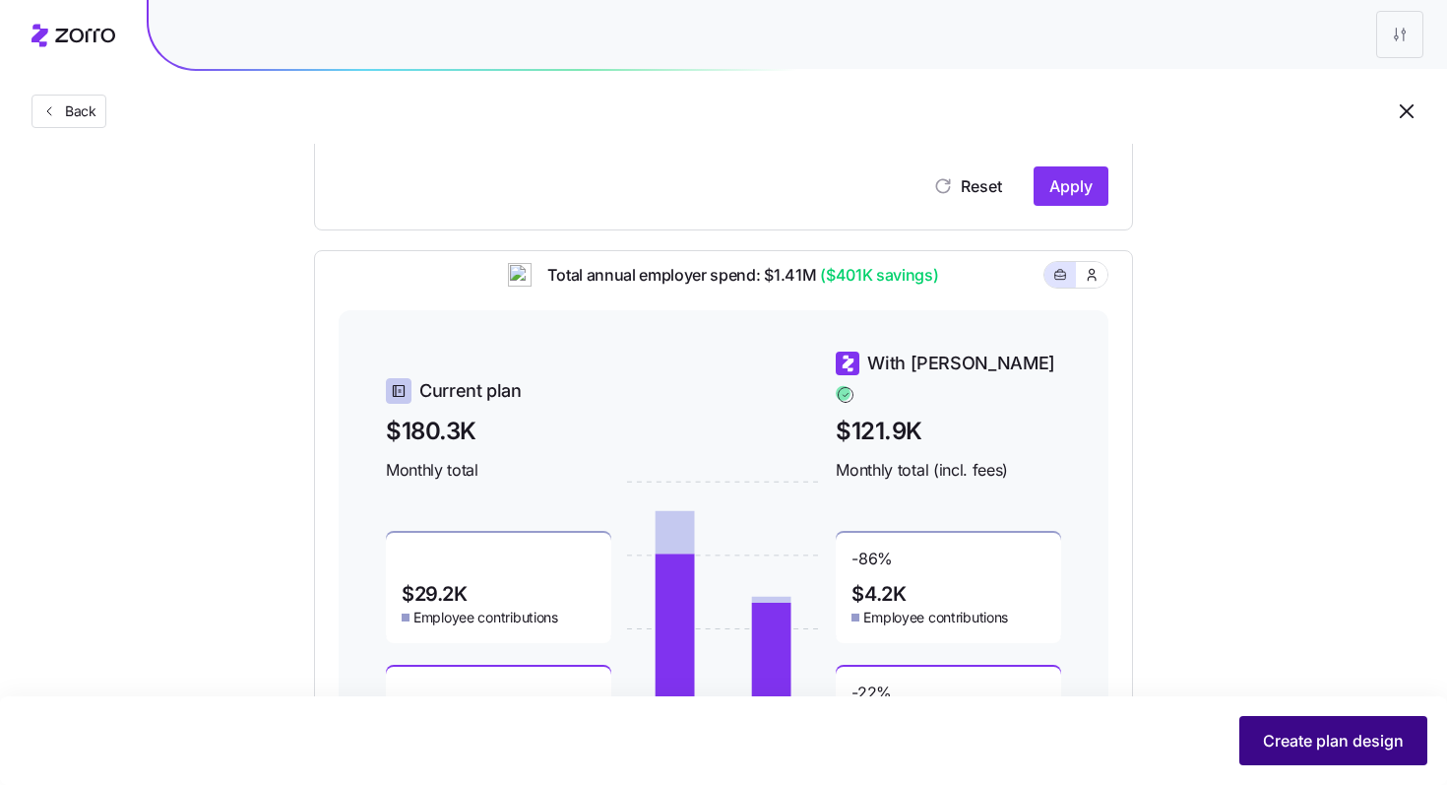
click at [1322, 738] on span "Create plan design" at bounding box center [1333, 740] width 141 height 24
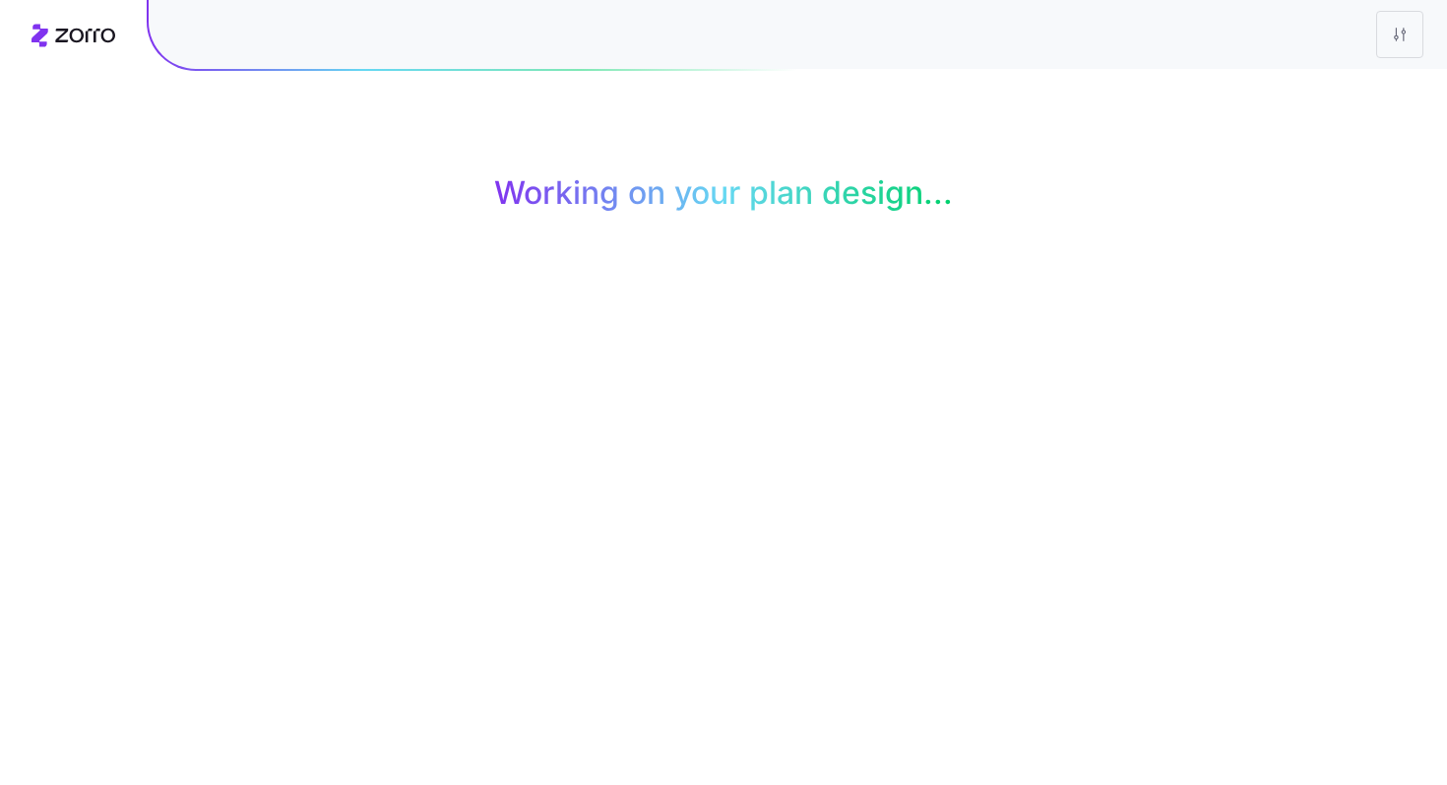
scroll to position [0, 0]
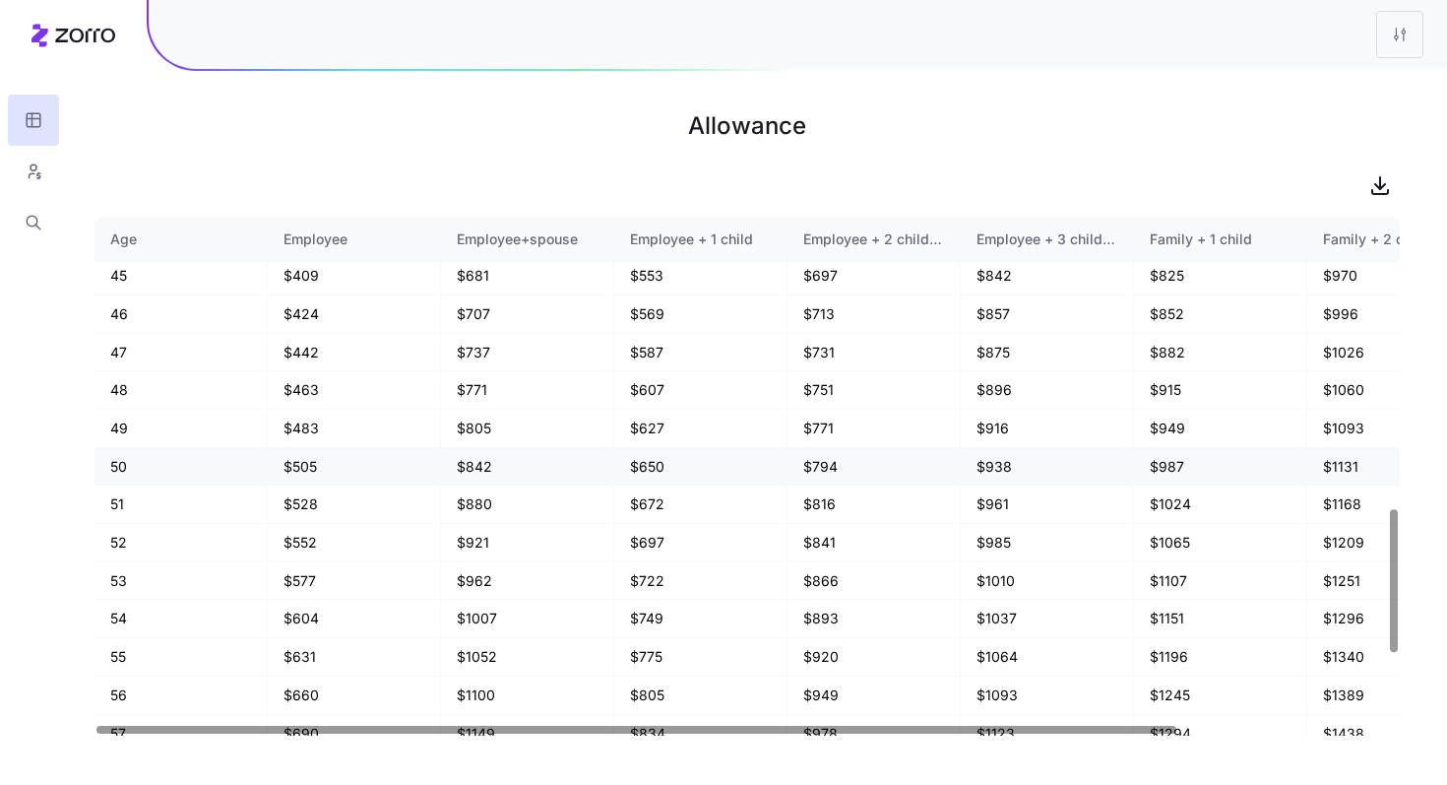
scroll to position [1059, 0]
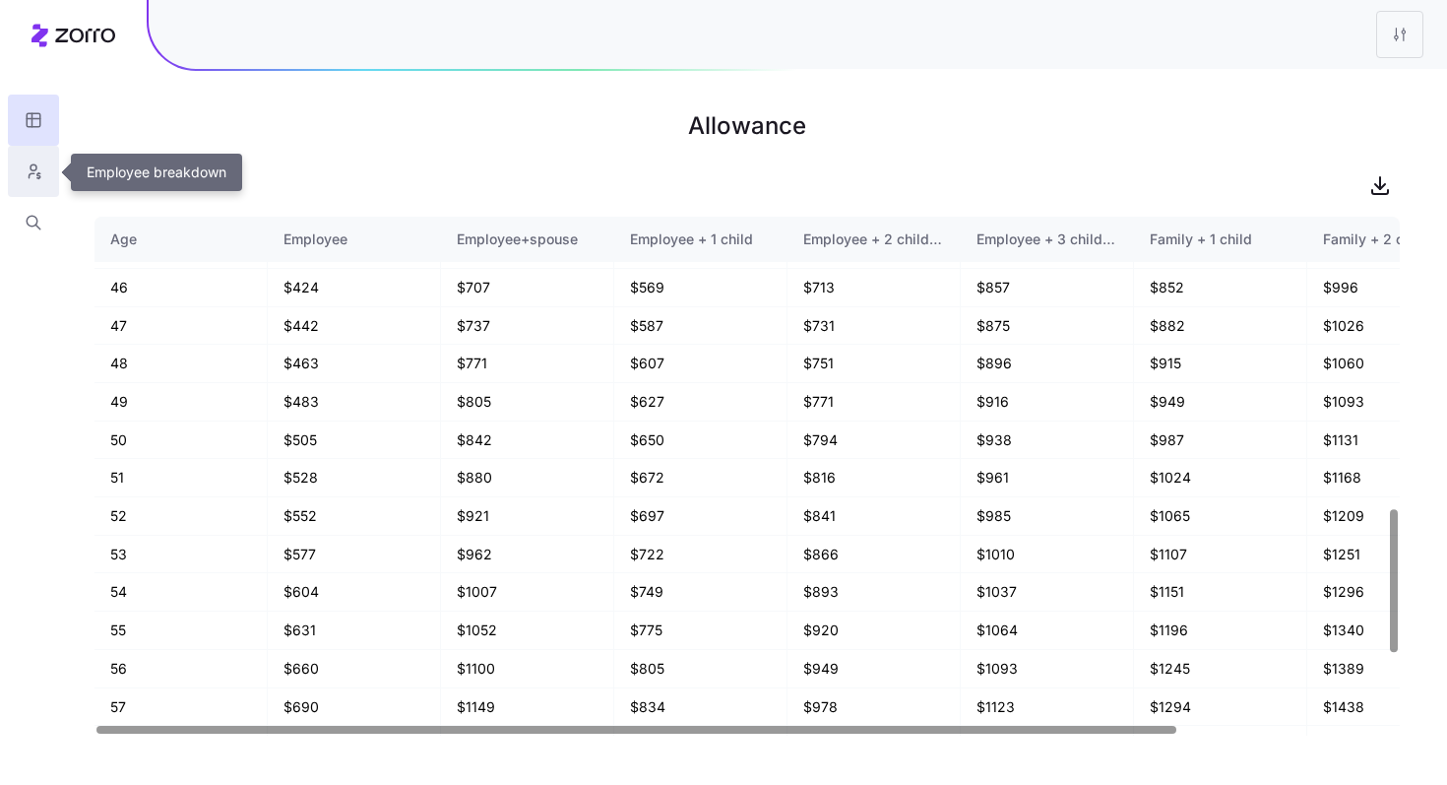
click at [37, 174] on icon "button" at bounding box center [38, 175] width 3 height 5
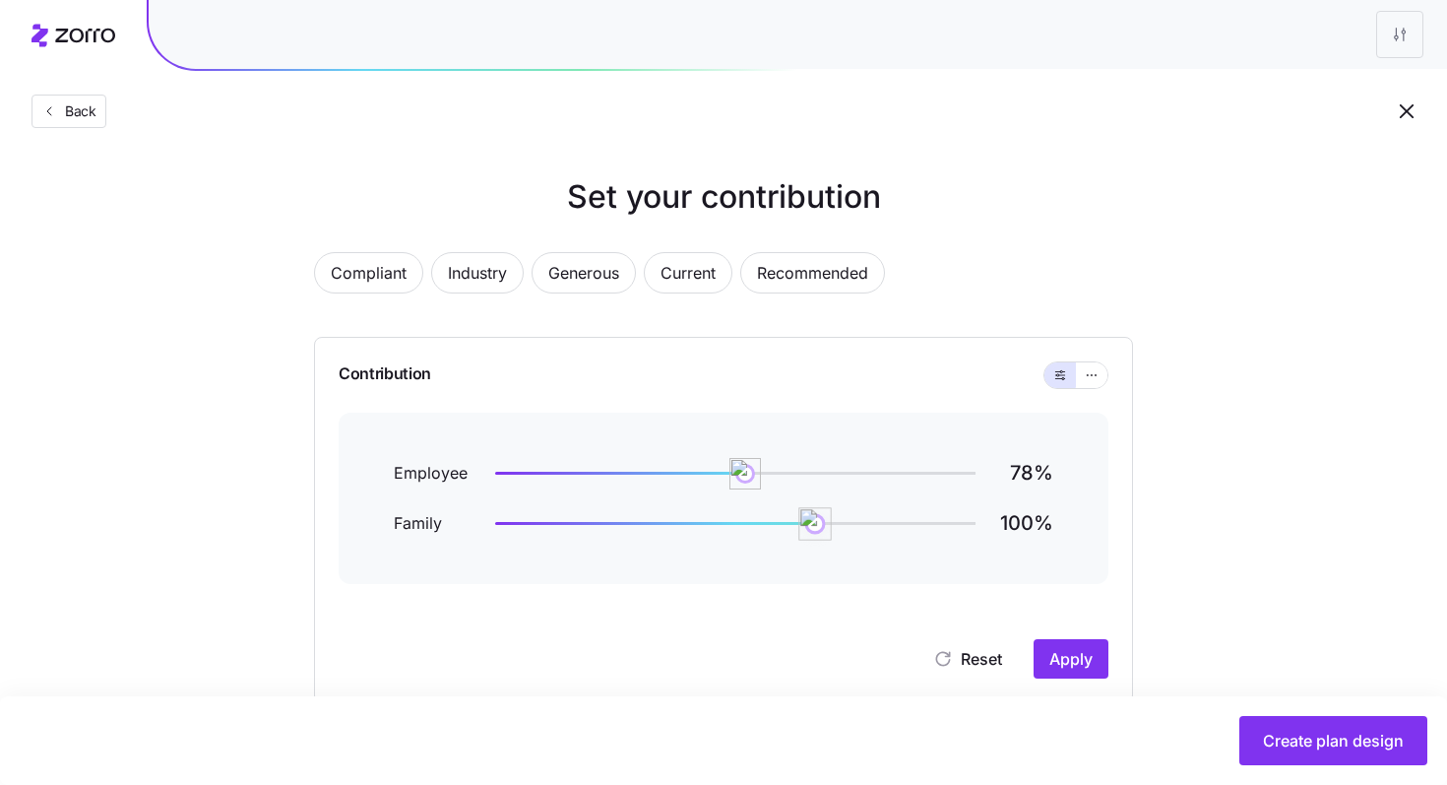
drag, startPoint x: 663, startPoint y: 529, endPoint x: 814, endPoint y: 521, distance: 151.8
click at [814, 521] on img at bounding box center [815, 523] width 33 height 33
drag, startPoint x: 743, startPoint y: 471, endPoint x: 822, endPoint y: 472, distance: 78.8
click at [822, 472] on img at bounding box center [821, 473] width 33 height 33
drag, startPoint x: 822, startPoint y: 531, endPoint x: 885, endPoint y: 536, distance: 63.2
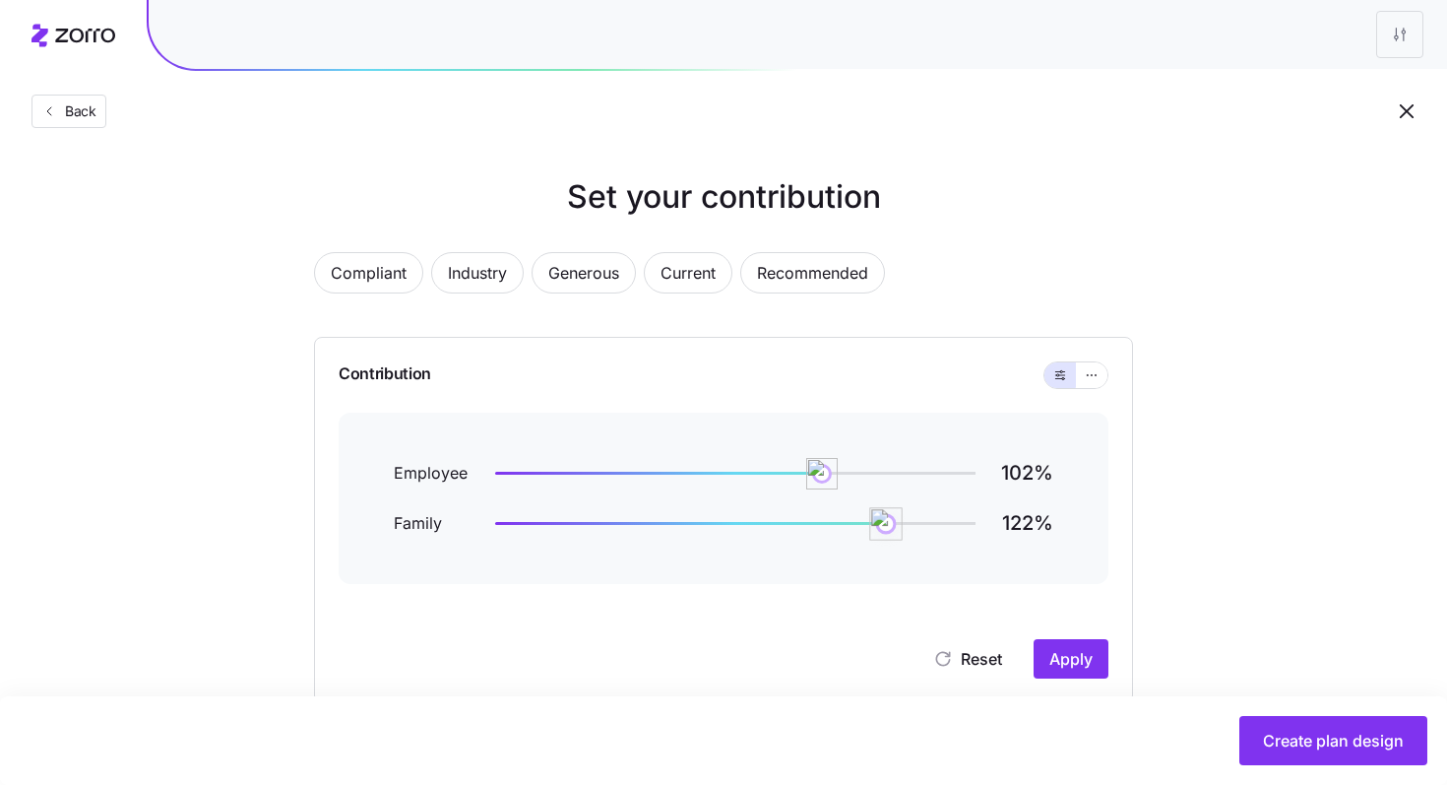
click at [886, 536] on img at bounding box center [885, 523] width 33 height 33
click at [1062, 648] on span "Apply" at bounding box center [1070, 659] width 43 height 24
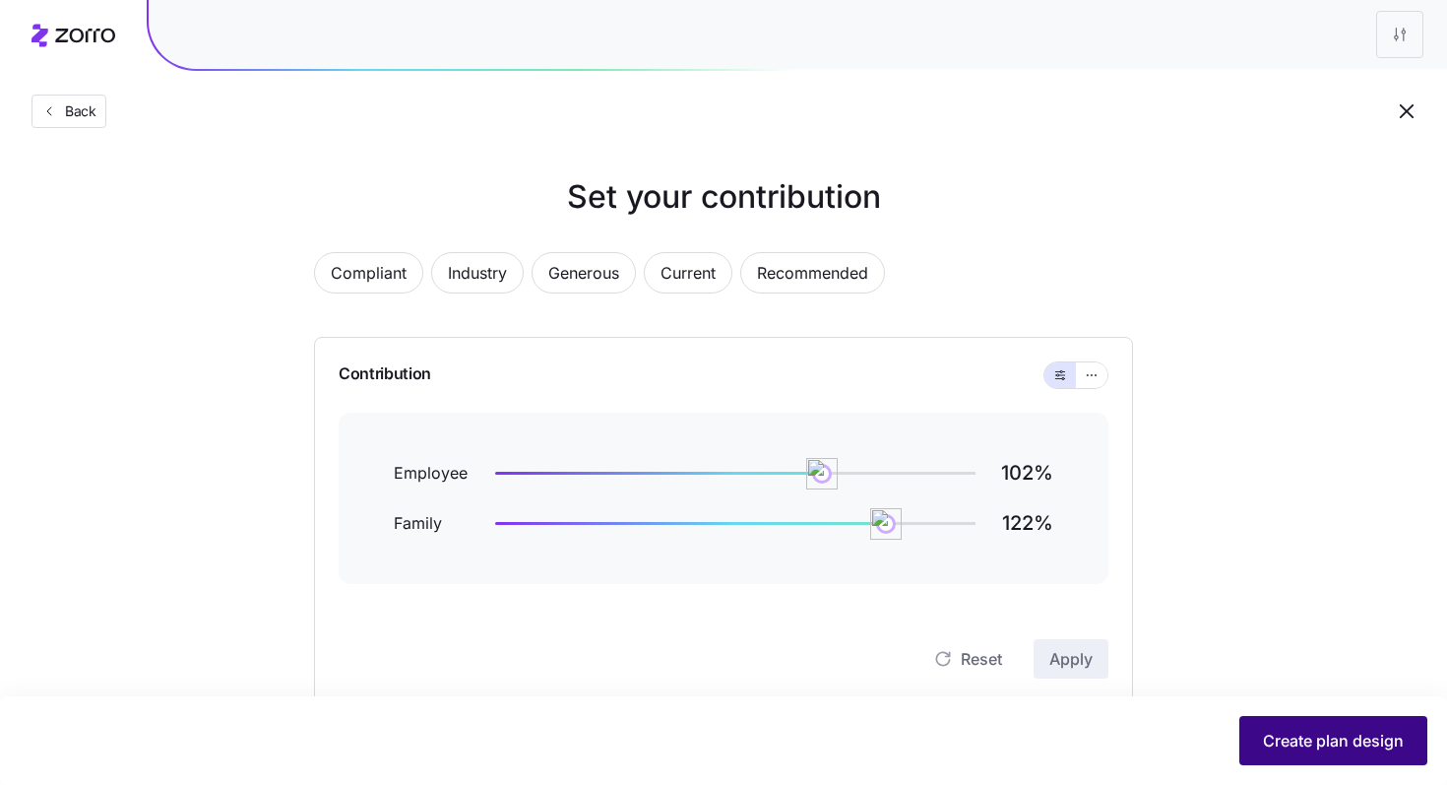
click at [1337, 734] on span "Create plan design" at bounding box center [1333, 740] width 141 height 24
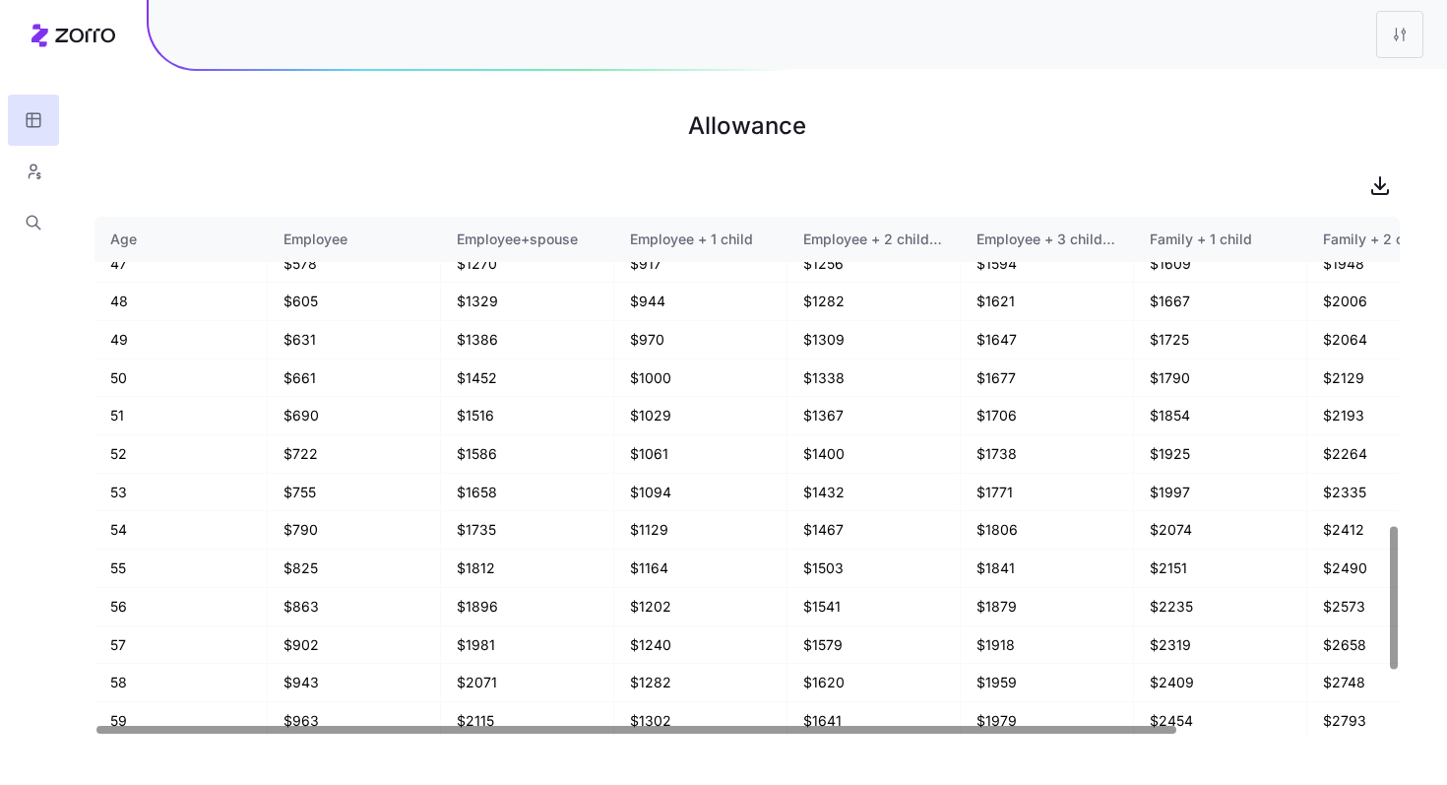
scroll to position [1315, 0]
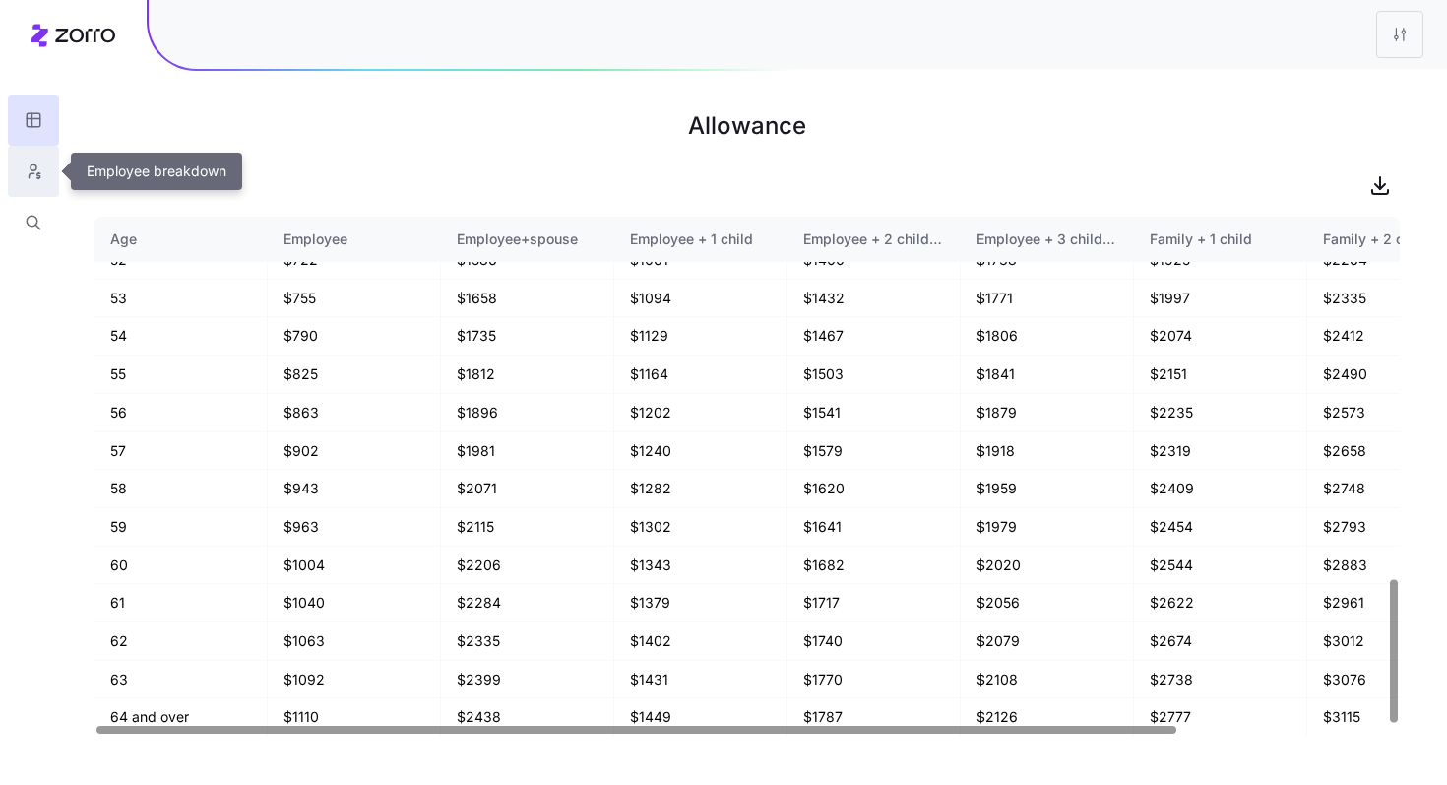
click at [43, 172] on button "button" at bounding box center [33, 171] width 51 height 51
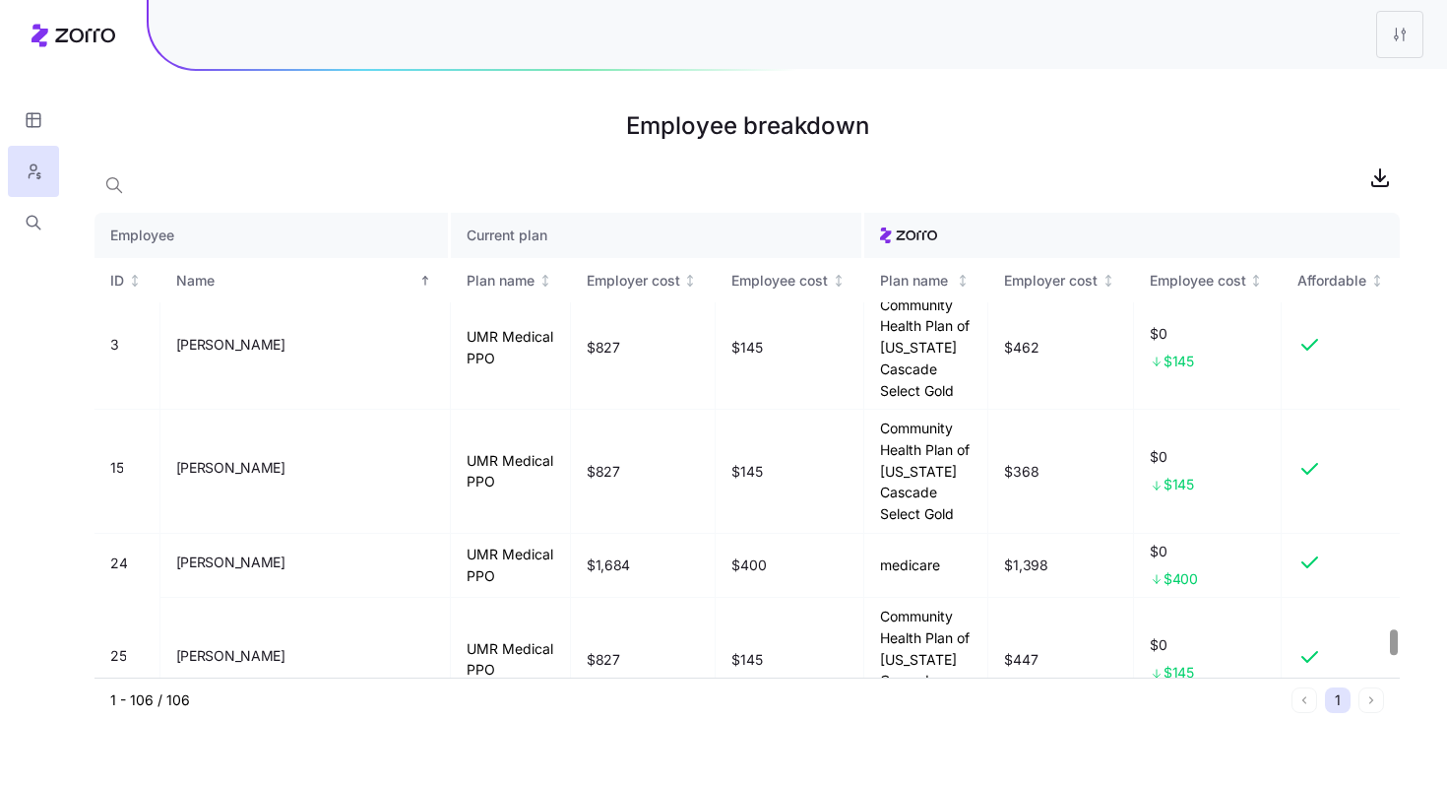
scroll to position [8011, 0]
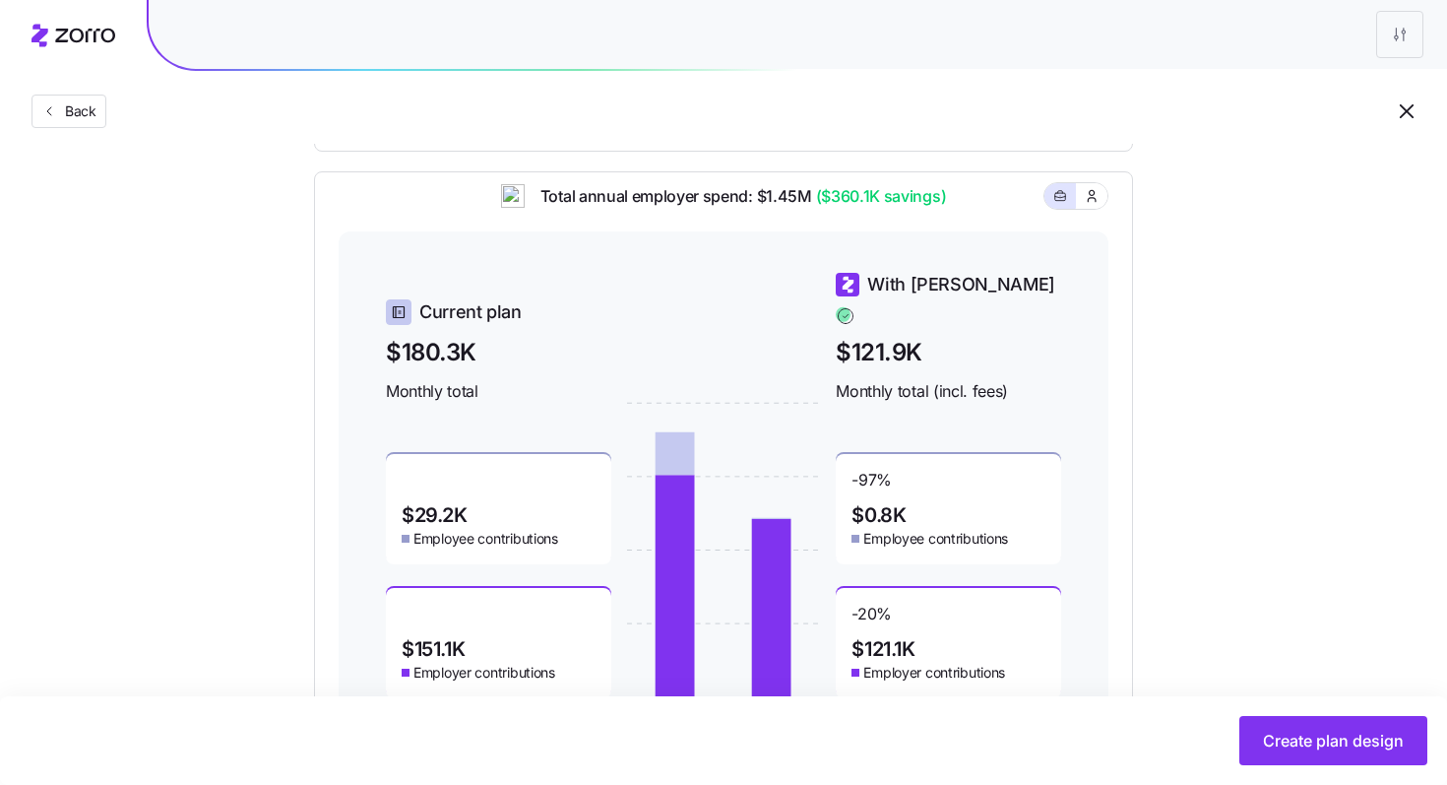
scroll to position [554, 0]
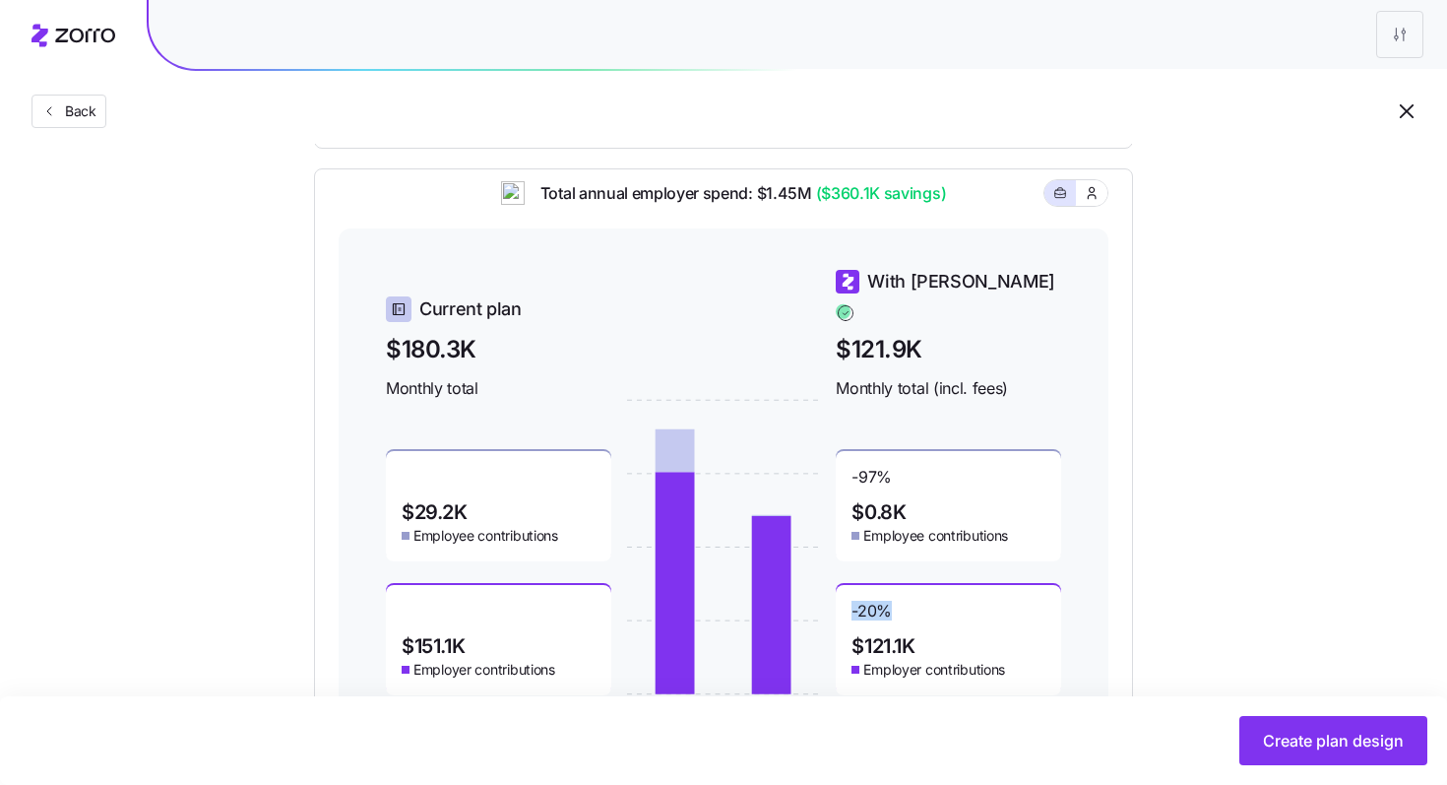
drag, startPoint x: 844, startPoint y: 596, endPoint x: 912, endPoint y: 599, distance: 68.0
click at [912, 599] on div "-20 % $121.1K Employer contributions" at bounding box center [948, 640] width 225 height 110
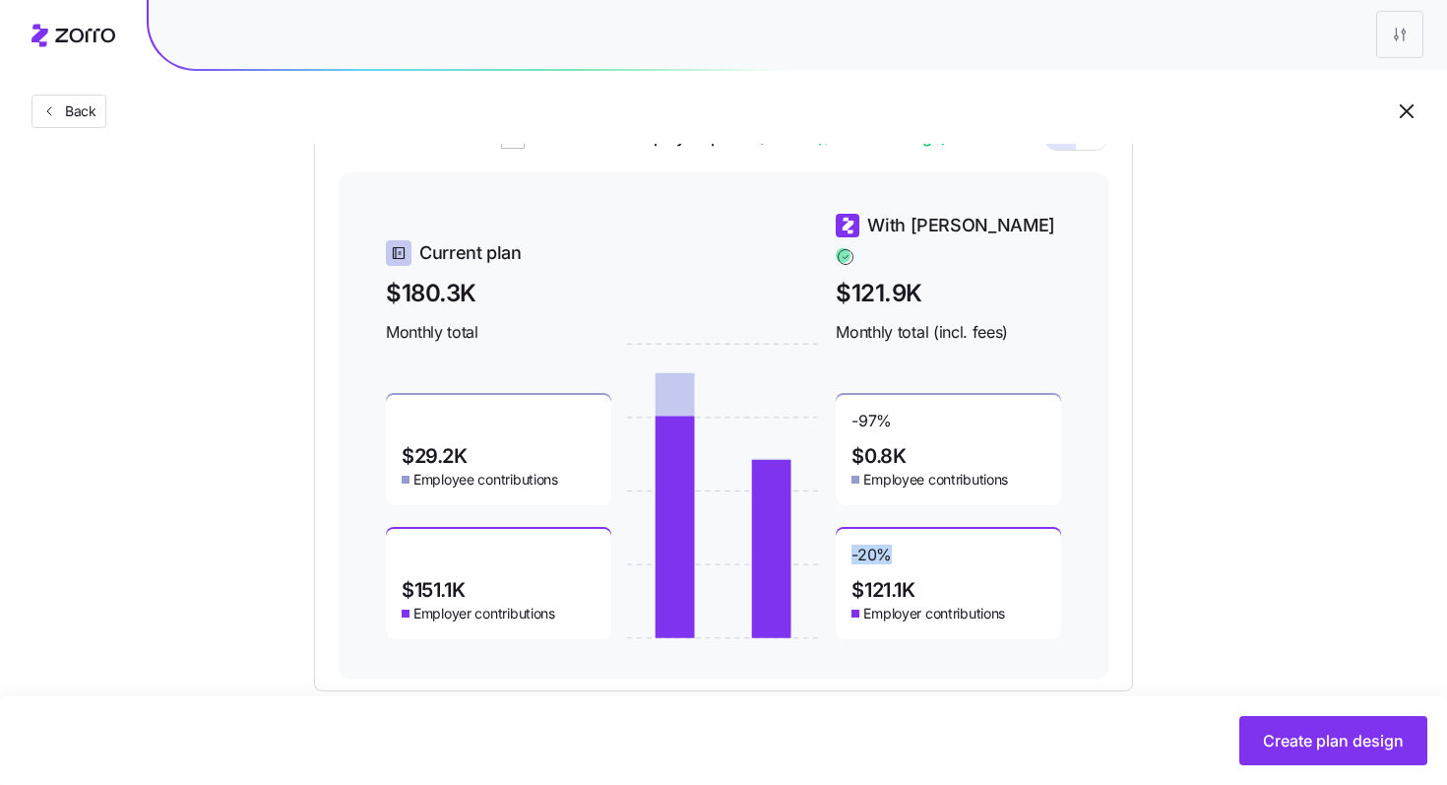
scroll to position [601, 0]
